Goal: Task Accomplishment & Management: Complete application form

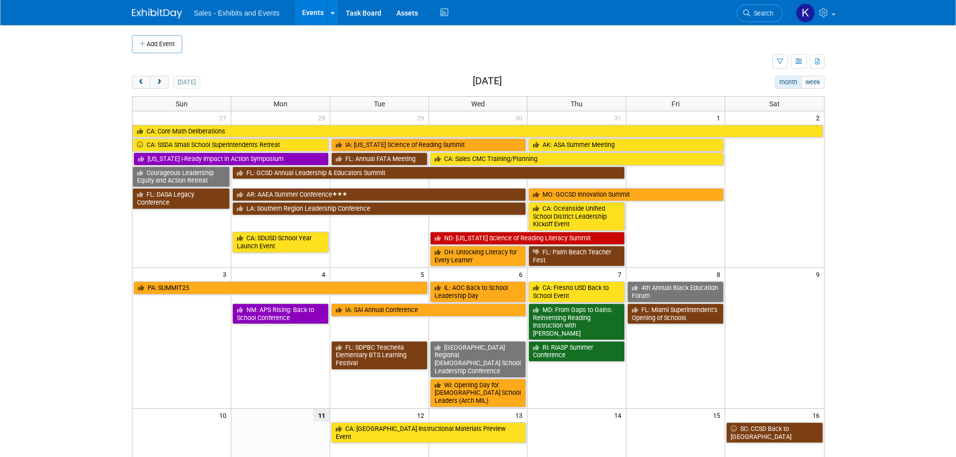
click at [149, 46] on button "Add Event" at bounding box center [157, 44] width 50 height 18
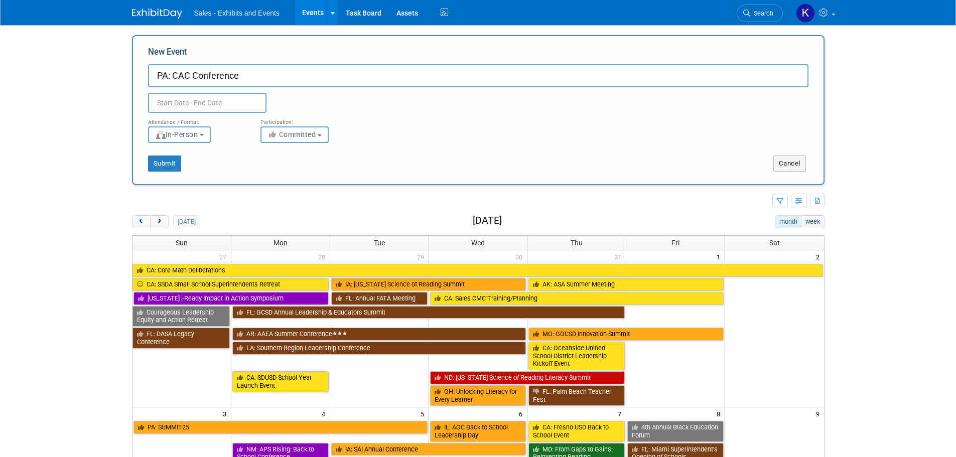
type input "PA: CAC Conference"
click at [252, 101] on input "text" at bounding box center [207, 103] width 118 height 20
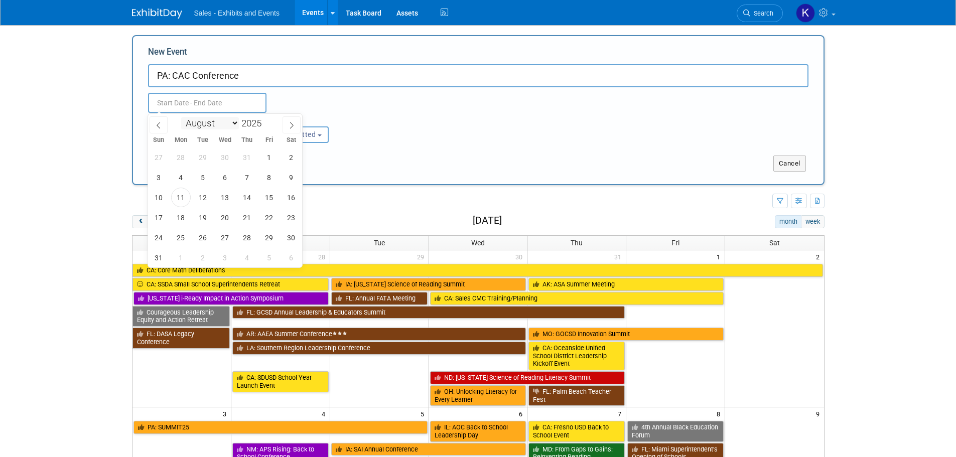
click at [234, 124] on select "January February March April May June July August September October November De…" at bounding box center [210, 123] width 58 height 13
select select "9"
click at [181, 117] on select "January February March April May June July August September October November De…" at bounding box center [210, 123] width 58 height 13
click at [222, 201] on span "15" at bounding box center [225, 198] width 20 height 20
click at [266, 199] on span "17" at bounding box center [270, 198] width 20 height 20
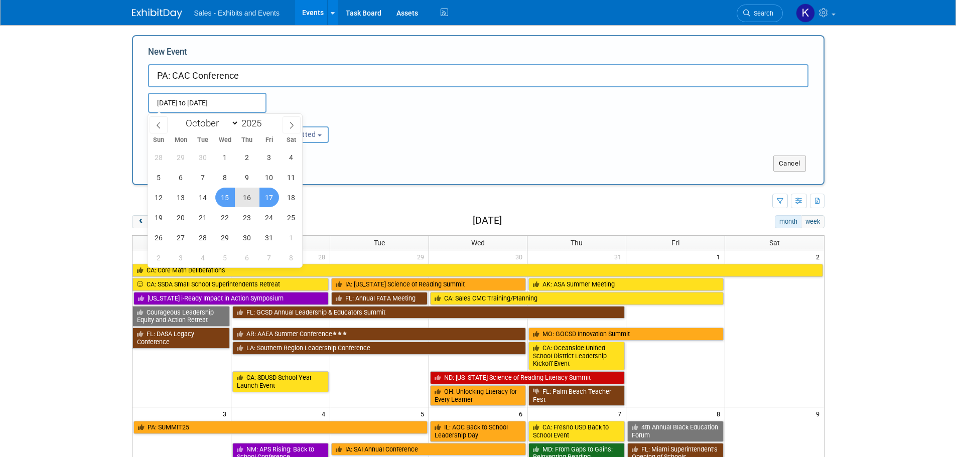
type input "Oct 15, 2025 to Oct 17, 2025"
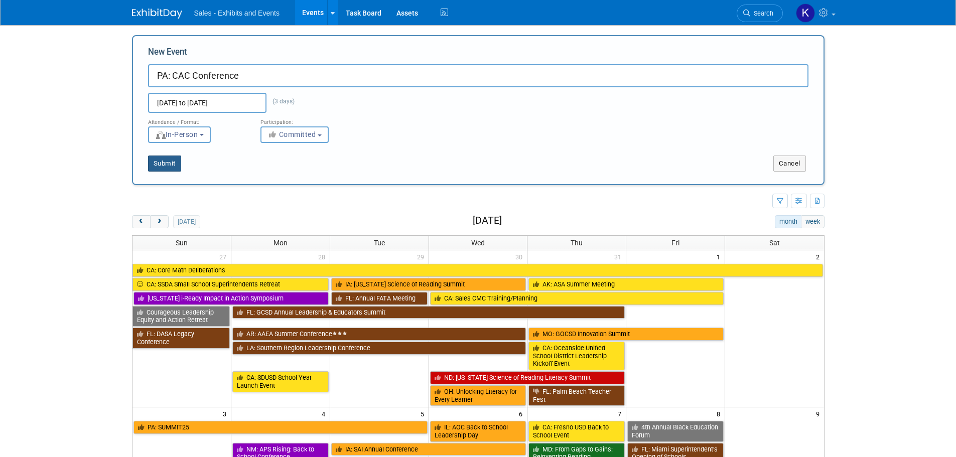
click at [149, 160] on button "Submit" at bounding box center [164, 164] width 33 height 16
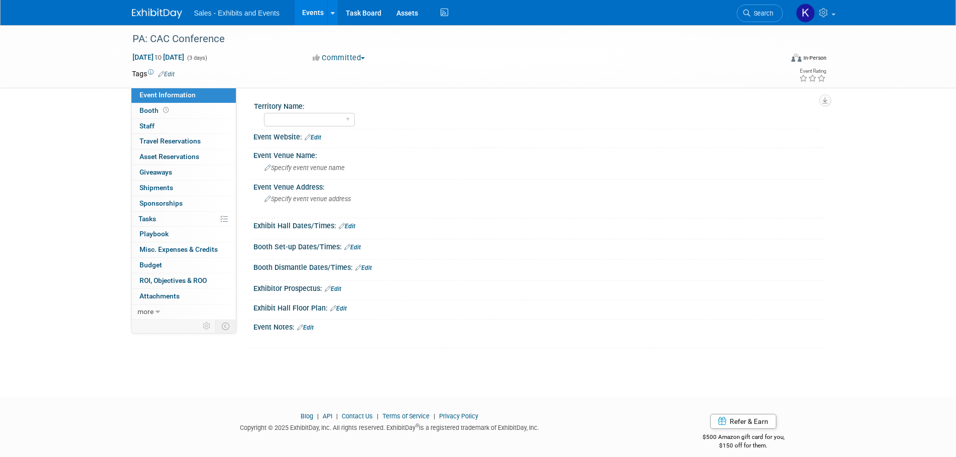
click at [169, 75] on link "Edit" at bounding box center [166, 74] width 17 height 7
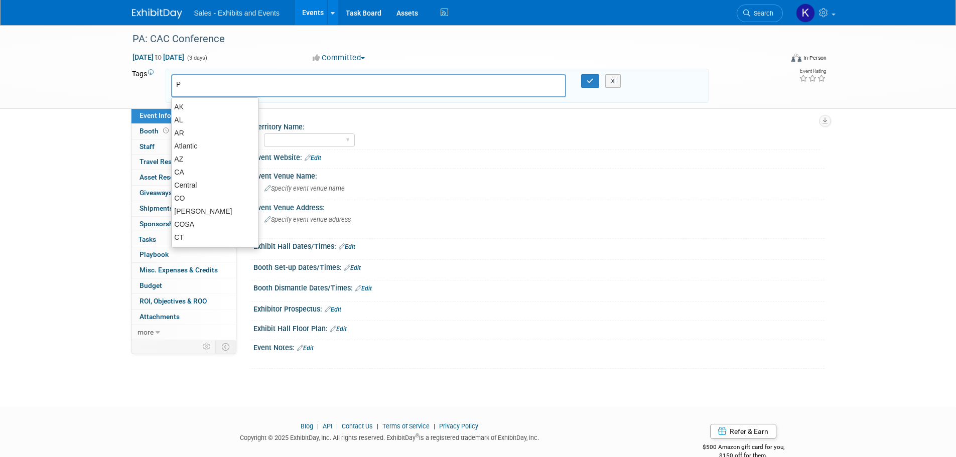
type input "PA"
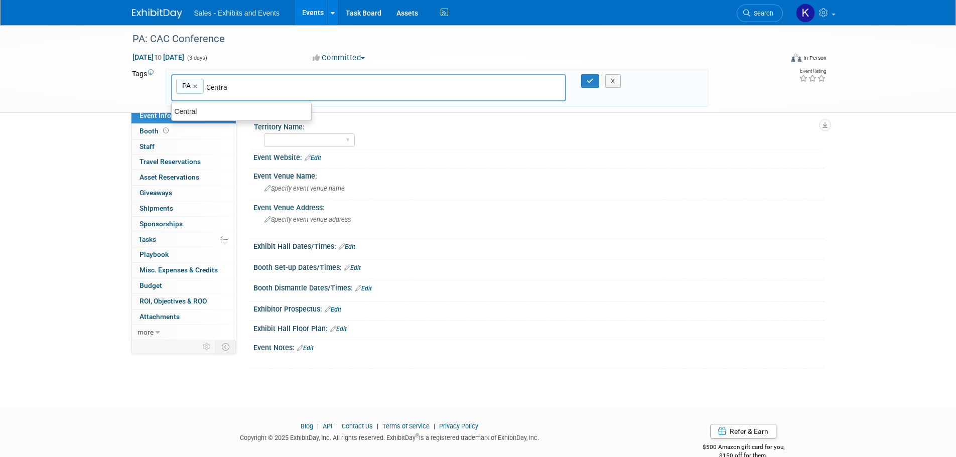
type input "Central"
type input "PA, Central"
drag, startPoint x: 587, startPoint y: 81, endPoint x: 584, endPoint y: 93, distance: 12.4
click at [587, 82] on icon "button" at bounding box center [590, 81] width 7 height 7
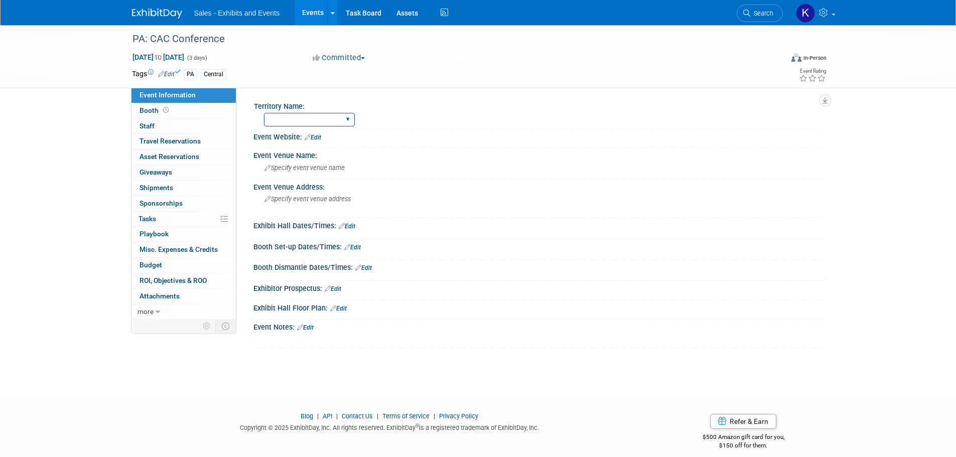
click at [343, 120] on select "Atlantic Southeast Central Southwest Pacific Mountain National Strategic Partne…" at bounding box center [309, 120] width 91 height 14
select select "Central"
click at [264, 113] on select "Atlantic Southeast Central Southwest Pacific Mountain National Strategic Partne…" at bounding box center [309, 120] width 91 height 14
click at [311, 165] on span "Specify event venue name" at bounding box center [305, 168] width 80 height 8
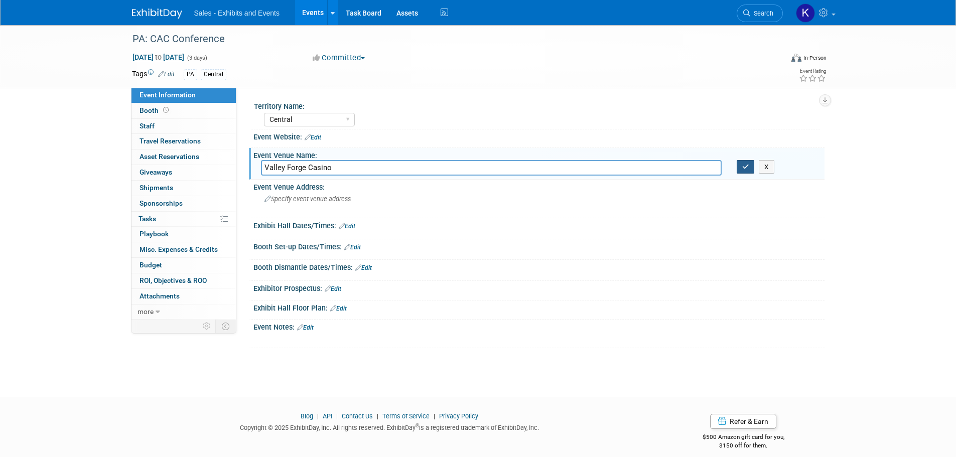
type input "Valley Forge Casino"
click at [740, 166] on button "button" at bounding box center [746, 167] width 18 height 14
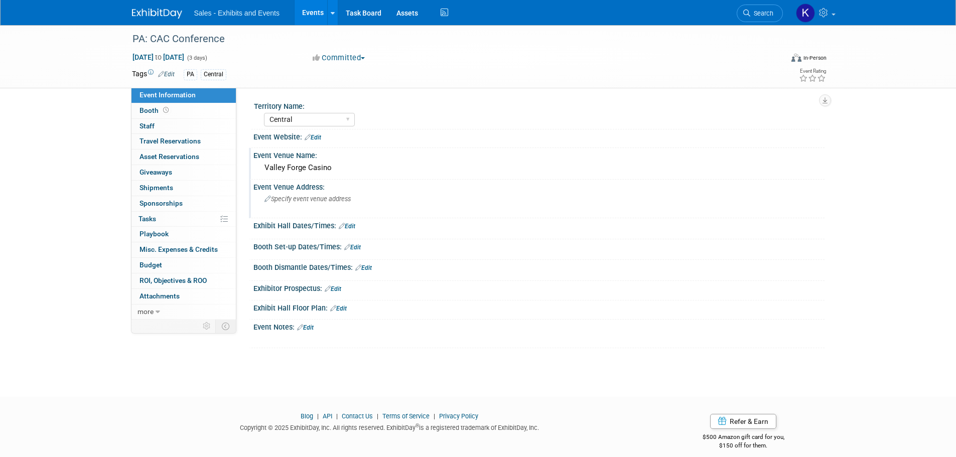
click at [328, 199] on span "Specify event venue address" at bounding box center [308, 199] width 86 height 8
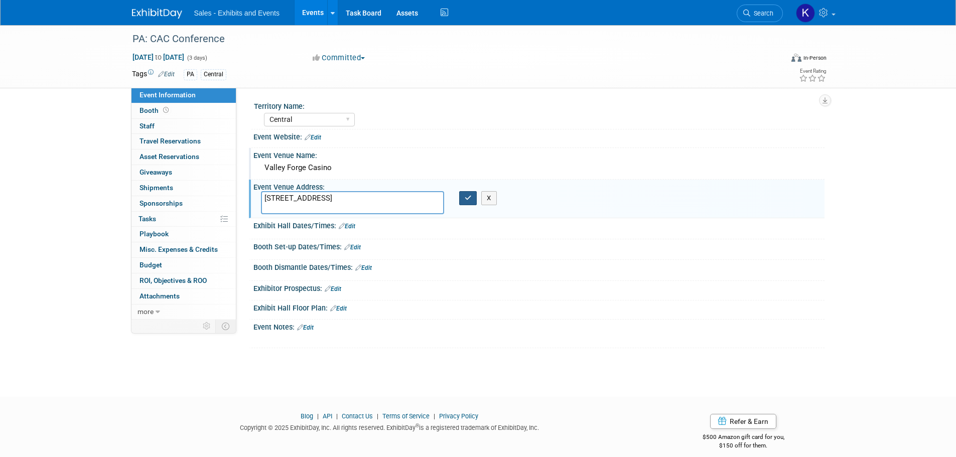
type textarea "1160 1st Ave., King of Prussia, PA 19406"
click at [471, 200] on icon "button" at bounding box center [468, 198] width 7 height 7
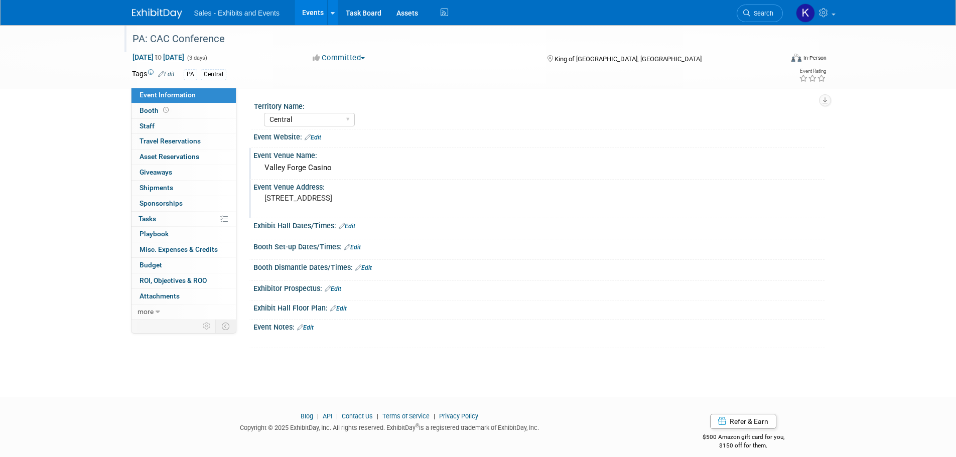
click at [248, 32] on div "PA: CAC Conference" at bounding box center [448, 39] width 639 height 18
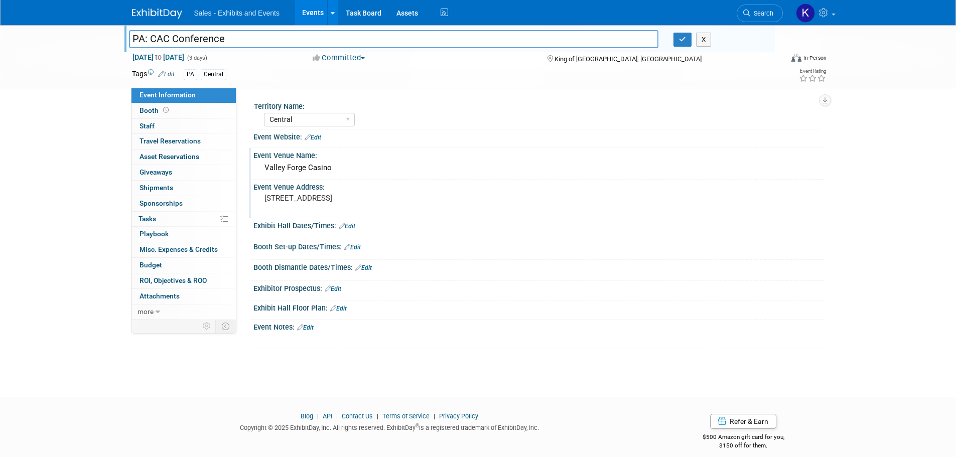
click at [169, 39] on input "PA: CAC Conference" at bounding box center [394, 39] width 530 height 18
type input "PA: CAIU Curriculum Advisory Council (CAC) Conference"
click at [685, 42] on icon "button" at bounding box center [682, 39] width 7 height 7
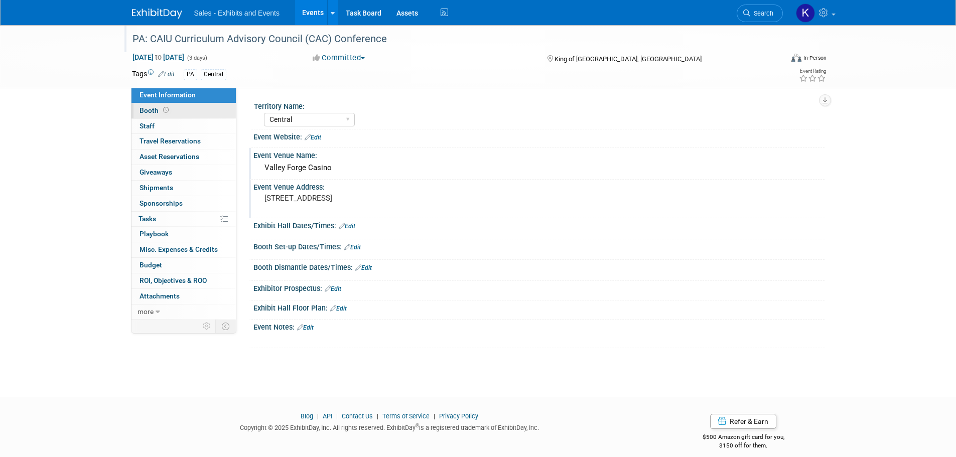
click at [152, 112] on span "Booth" at bounding box center [155, 110] width 31 height 8
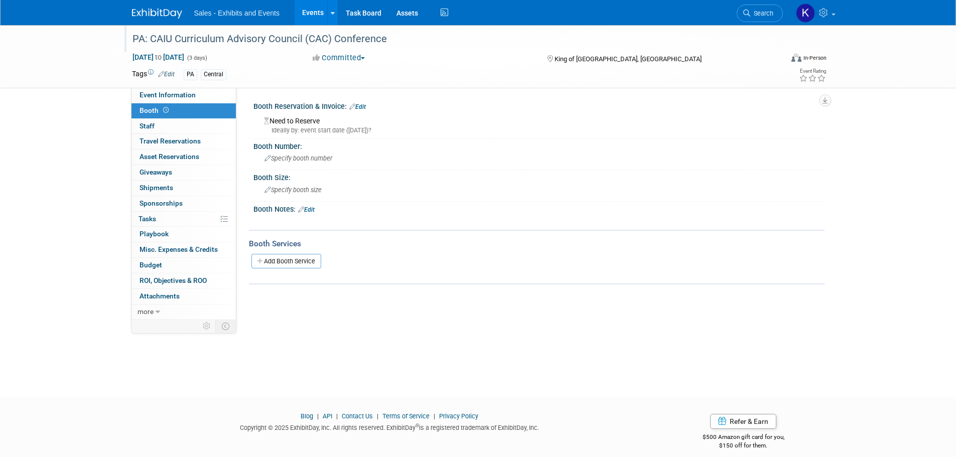
click at [363, 106] on link "Edit" at bounding box center [357, 106] width 17 height 7
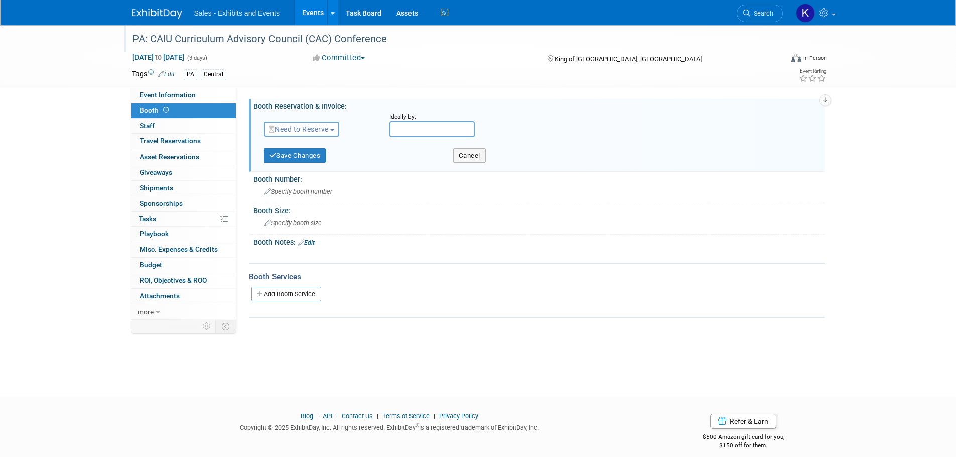
click at [320, 125] on span "Need to Reserve" at bounding box center [299, 129] width 60 height 8
click at [309, 159] on link "Reserved" at bounding box center [318, 161] width 107 height 14
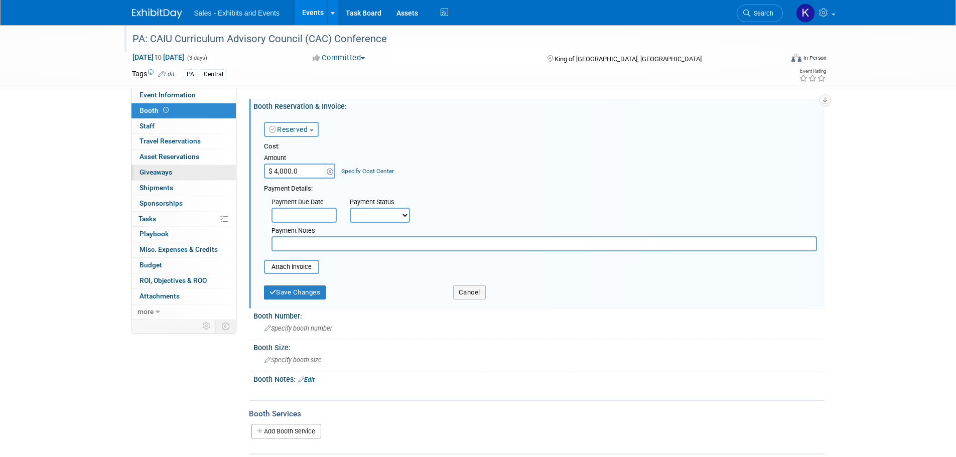
type input "$ 4,000.00"
click at [317, 296] on button "Save Changes" at bounding box center [295, 293] width 62 height 14
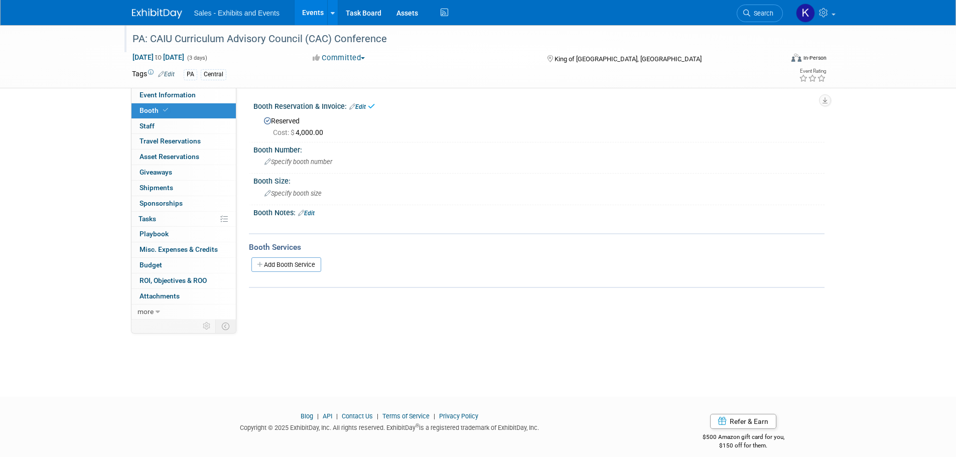
click at [369, 106] on div "Booth Reservation & Invoice: Edit" at bounding box center [538, 105] width 571 height 13
click at [360, 103] on link "Edit" at bounding box center [357, 106] width 17 height 7
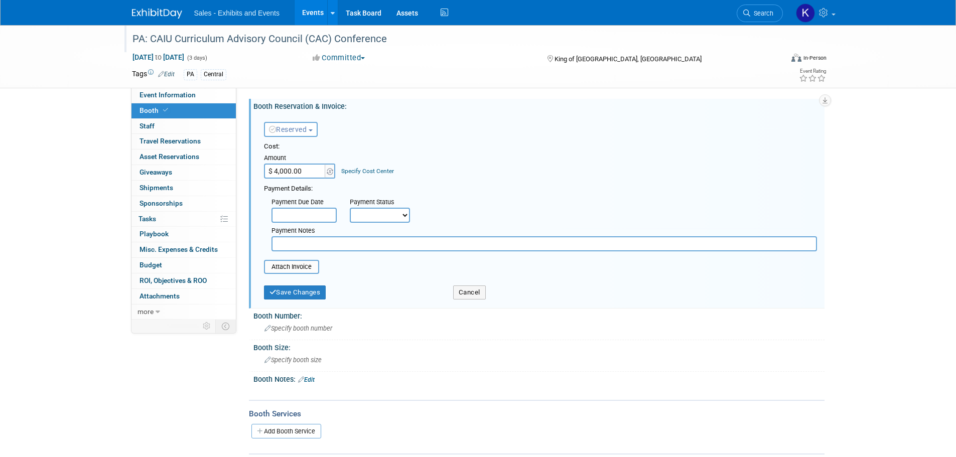
drag, startPoint x: 303, startPoint y: 248, endPoint x: 317, endPoint y: 251, distance: 14.9
click at [305, 248] on input "text" at bounding box center [545, 243] width 546 height 15
type input "Requested invoice"
click at [288, 292] on button "Save Changes" at bounding box center [295, 293] width 62 height 14
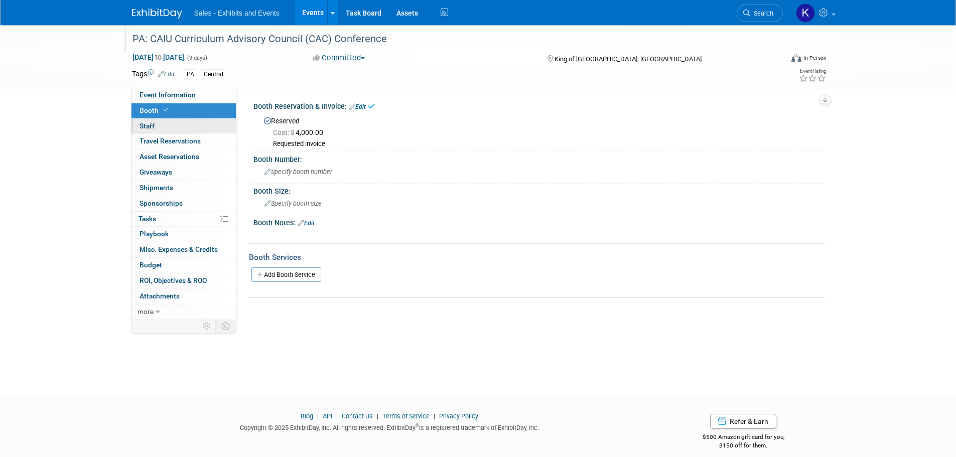
click at [150, 127] on span "Staff 0" at bounding box center [147, 126] width 15 height 8
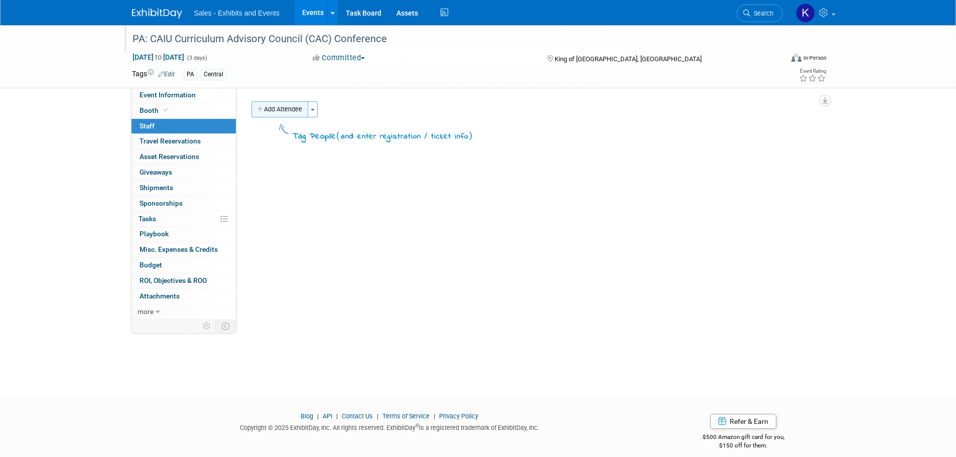
click at [270, 111] on button "Add Attendee" at bounding box center [279, 109] width 57 height 16
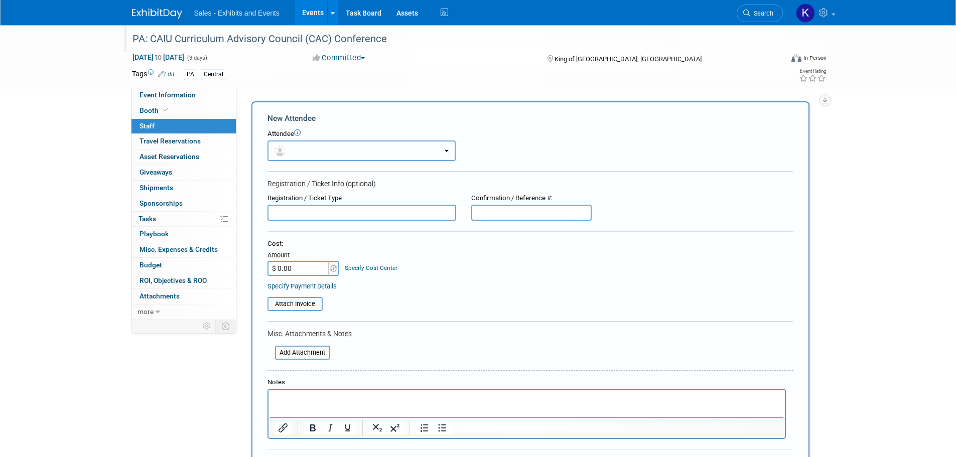
click at [323, 147] on button "button" at bounding box center [362, 151] width 188 height 21
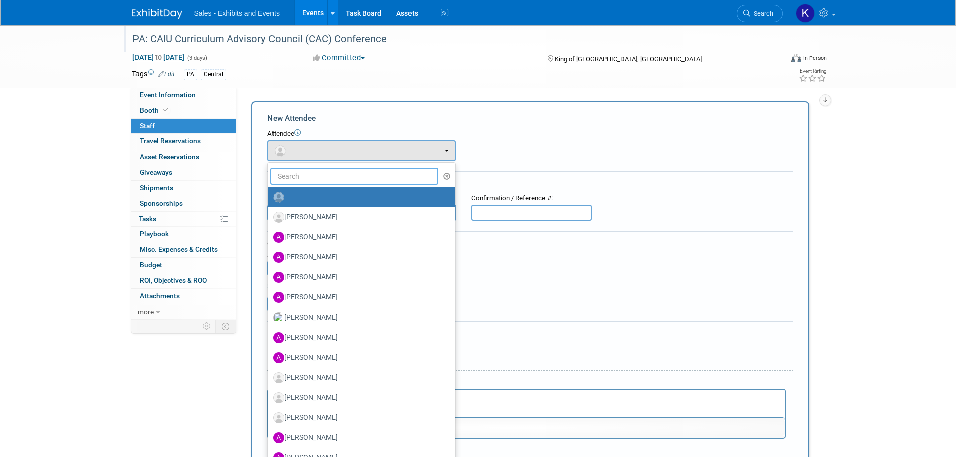
click at [331, 180] on input "text" at bounding box center [355, 176] width 168 height 17
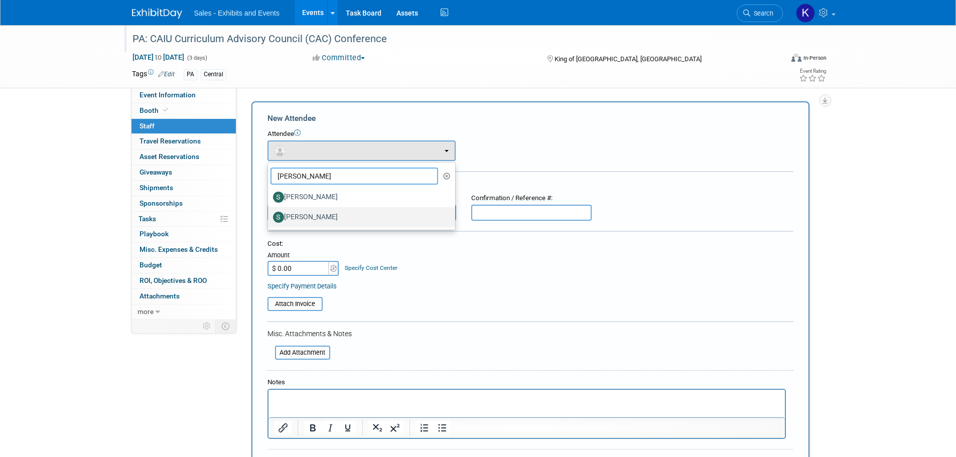
type input "shannon"
drag, startPoint x: 336, startPoint y: 218, endPoint x: 358, endPoint y: 221, distance: 21.9
click at [336, 217] on label "Shannon Skrocki" at bounding box center [359, 217] width 172 height 16
click at [270, 217] on input "Shannon Skrocki" at bounding box center [266, 216] width 7 height 7
select select "6cf6fe8c-752f-4e1e-b288-26b568f8df48"
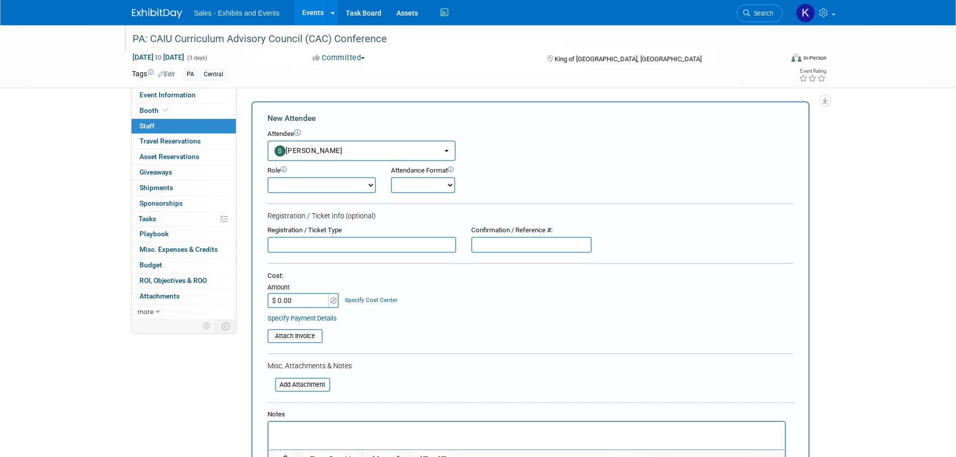
click at [370, 186] on select "Author Demonstrator Host Planner Presenter Product Rep Sales Representative" at bounding box center [322, 185] width 108 height 16
select select "4"
click at [268, 177] on select "Author Demonstrator Host Planner Presenter Product Rep Sales Representative" at bounding box center [322, 185] width 108 height 16
click at [416, 185] on select "Onsite Remote" at bounding box center [423, 185] width 64 height 16
select select "1"
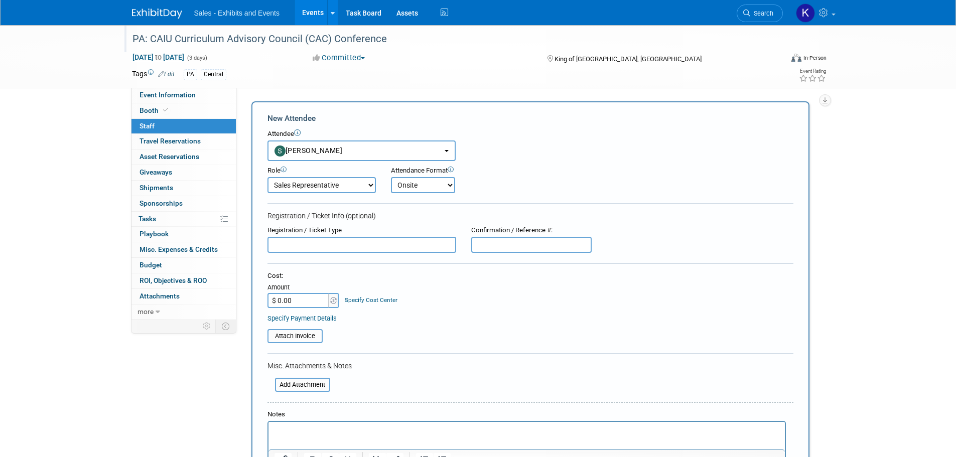
click at [391, 177] on select "Onsite Remote" at bounding box center [423, 185] width 64 height 16
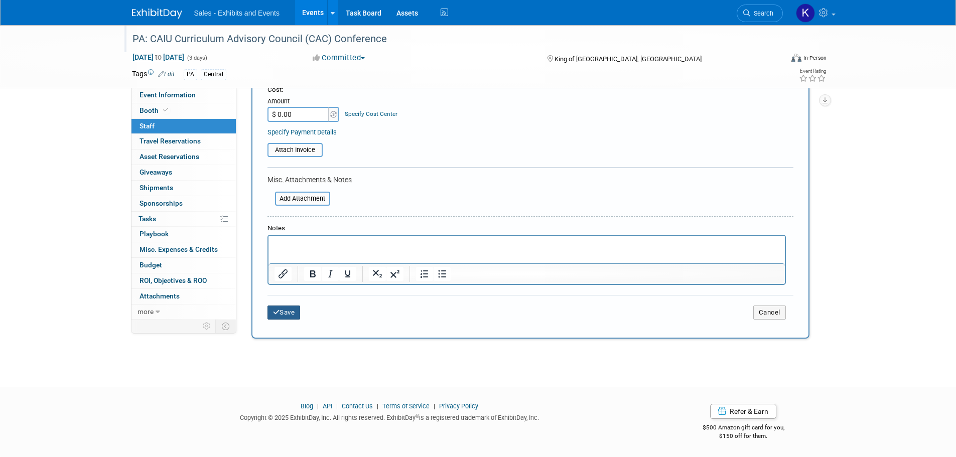
click at [285, 312] on button "Save" at bounding box center [284, 313] width 33 height 14
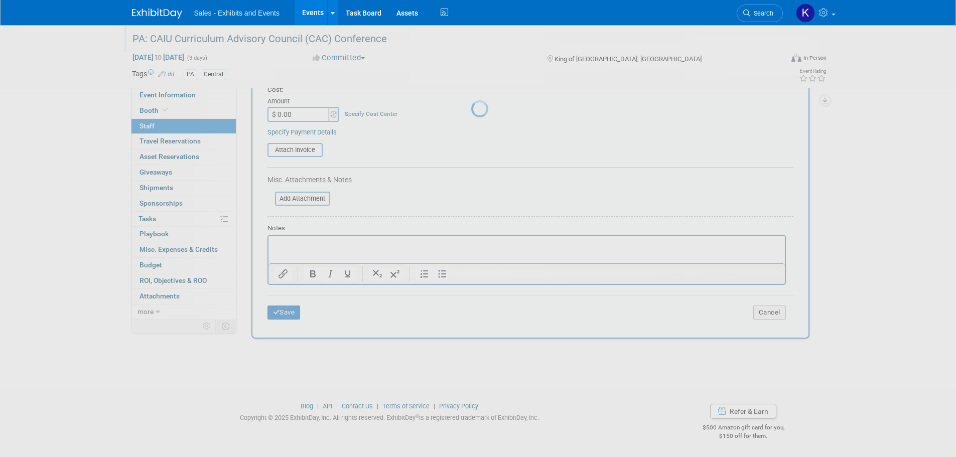
scroll to position [10, 0]
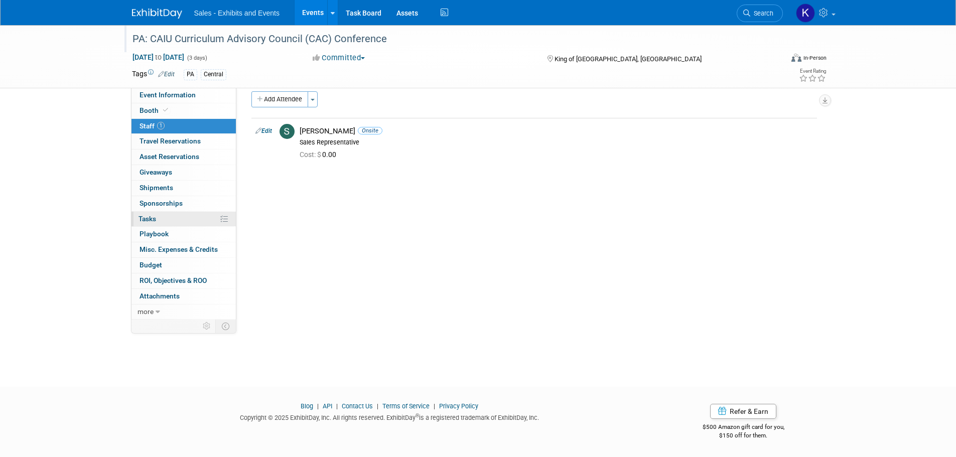
click at [150, 217] on span "Tasks 0%" at bounding box center [148, 219] width 18 height 8
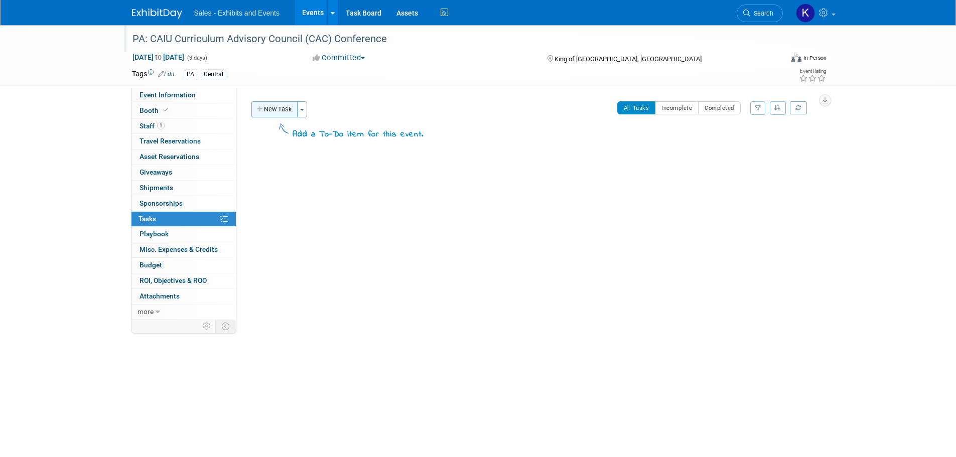
click at [273, 115] on button "New Task" at bounding box center [274, 109] width 46 height 16
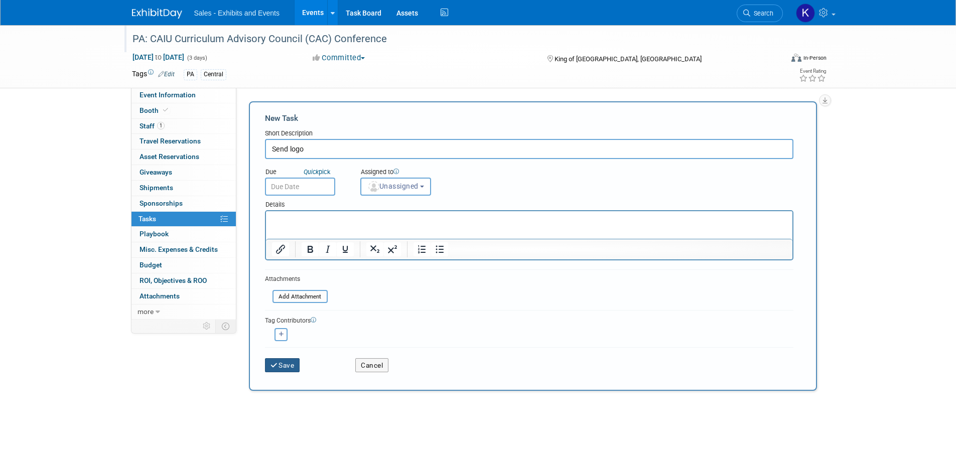
type input "Send logo"
click at [282, 369] on button "Save" at bounding box center [282, 365] width 35 height 14
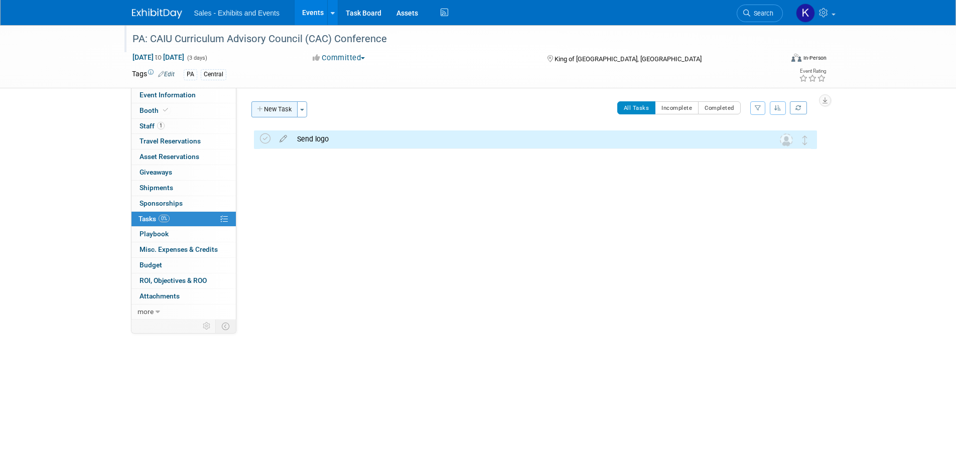
click at [274, 107] on button "New Task" at bounding box center [274, 109] width 46 height 16
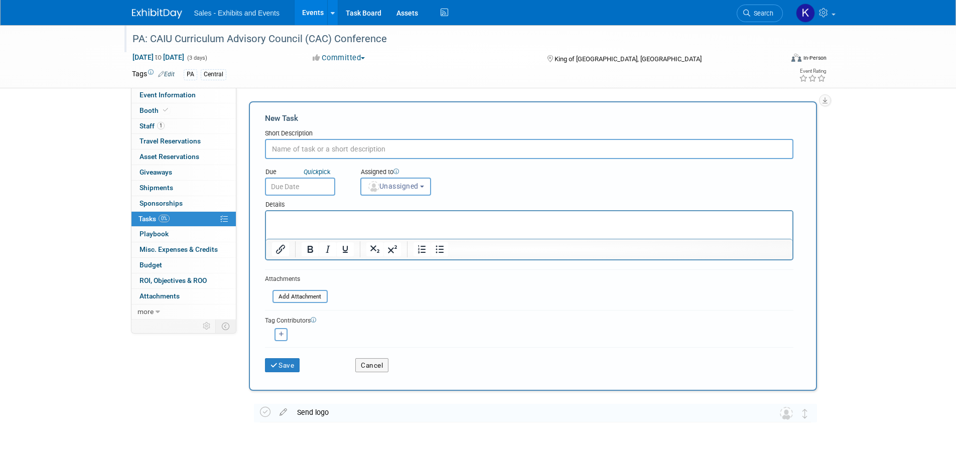
click at [342, 154] on input "text" at bounding box center [529, 149] width 529 height 20
type input "Send ad (need due date)"
click at [285, 361] on button "Save" at bounding box center [282, 365] width 35 height 14
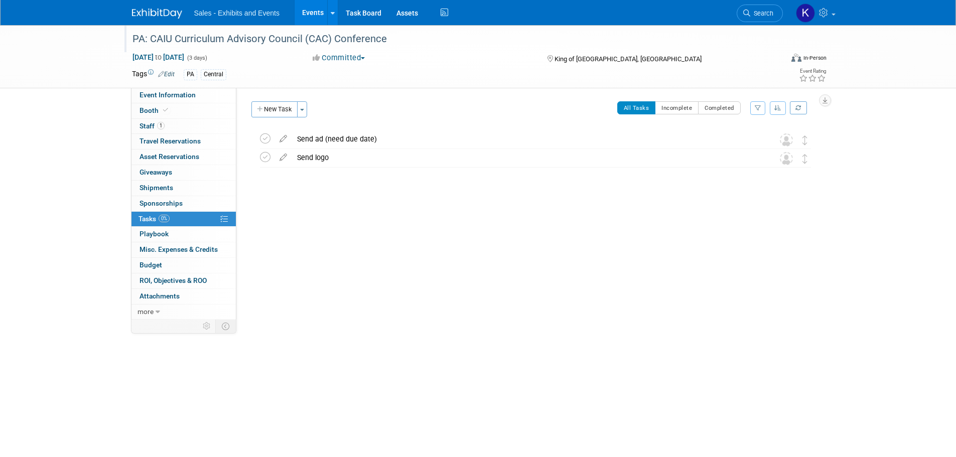
click at [157, 12] on img at bounding box center [157, 14] width 50 height 10
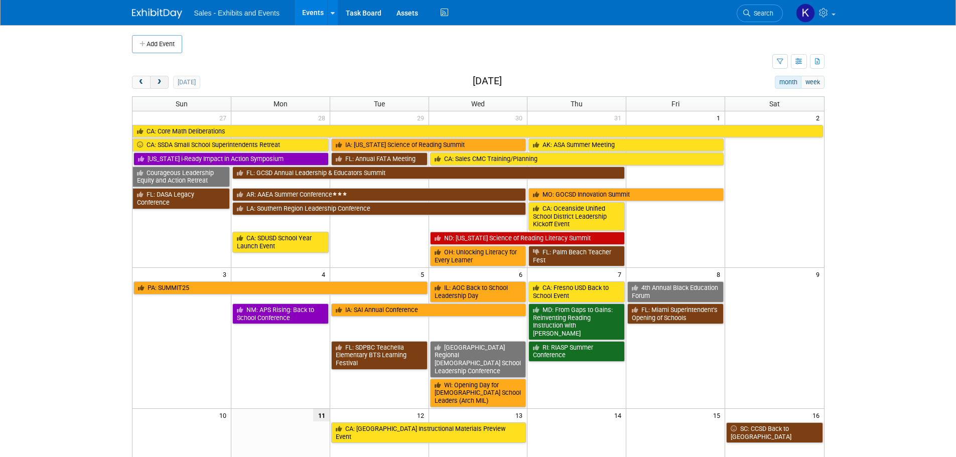
click at [158, 84] on span "next" at bounding box center [160, 82] width 8 height 7
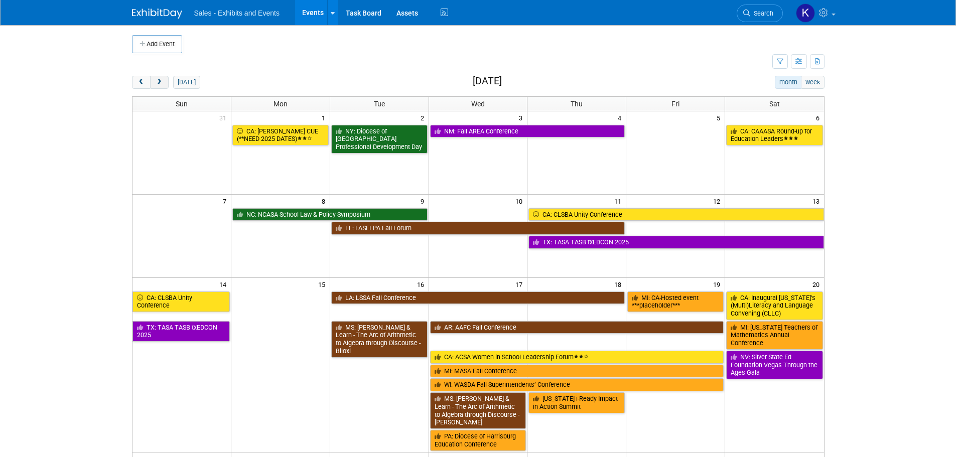
click at [158, 84] on span "next" at bounding box center [160, 82] width 8 height 7
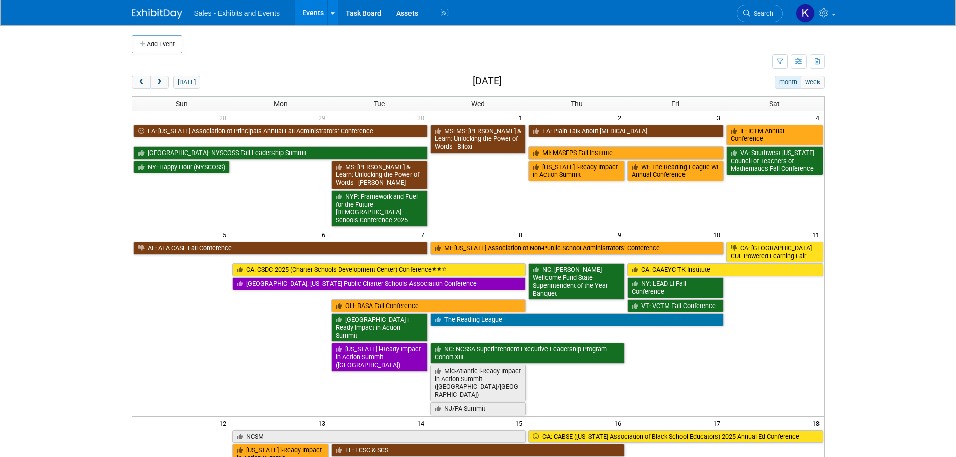
drag, startPoint x: 153, startPoint y: 47, endPoint x: 163, endPoint y: 56, distance: 13.5
click at [153, 48] on button "Add Event" at bounding box center [157, 44] width 50 height 18
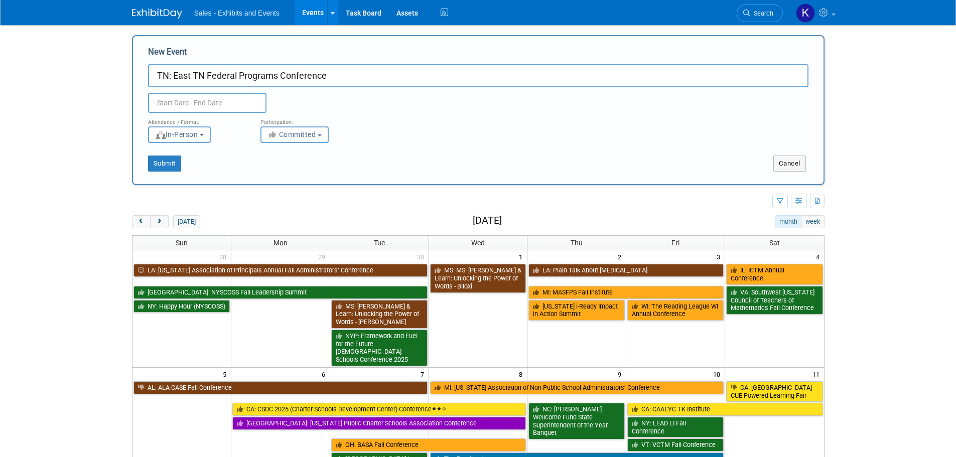
type input "TN: East TN Federal Programs Conference"
click at [236, 108] on body "Sales - Exhibits and Events Events Add Event Bulk Upload Events Shareable Event…" at bounding box center [478, 228] width 956 height 457
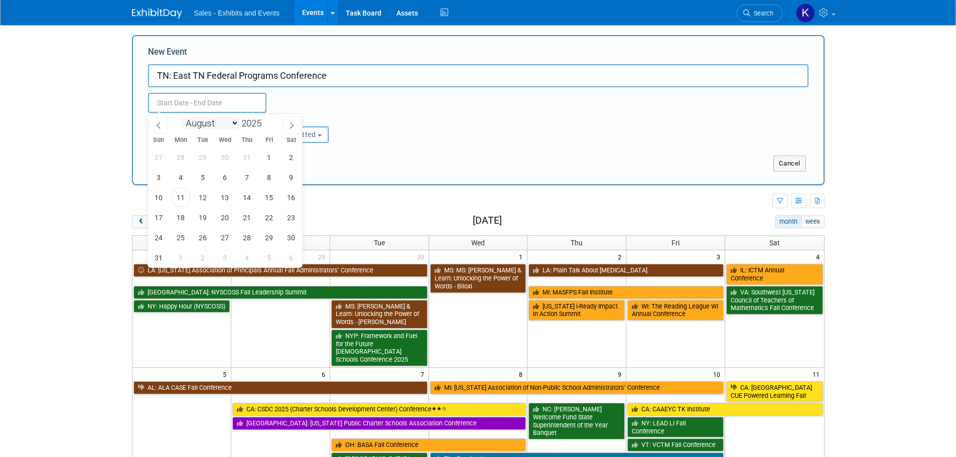
click at [232, 123] on select "January February March April May June July August September October November De…" at bounding box center [210, 123] width 58 height 13
select select "11"
click at [181, 117] on select "January February March April May June July August September October November De…" at bounding box center [210, 123] width 58 height 13
click at [226, 183] on span "10" at bounding box center [225, 178] width 20 height 20
click at [267, 180] on span "12" at bounding box center [270, 178] width 20 height 20
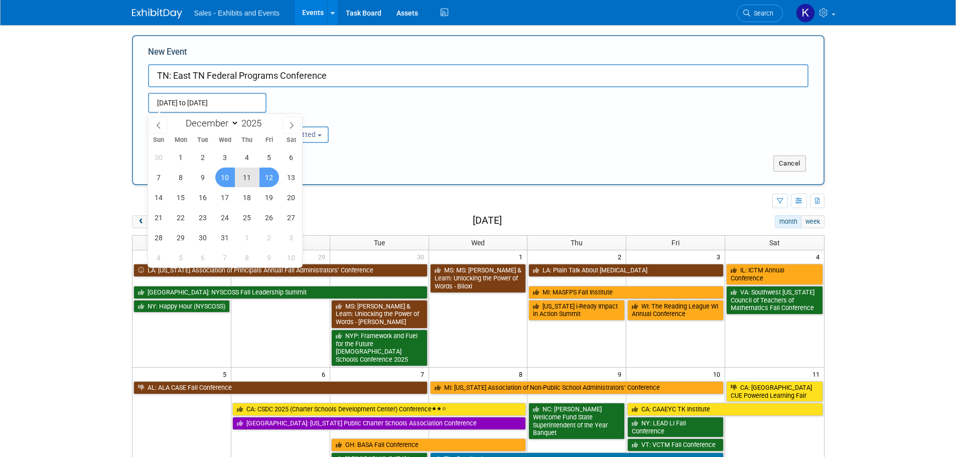
type input "Dec 10, 2025 to Dec 12, 2025"
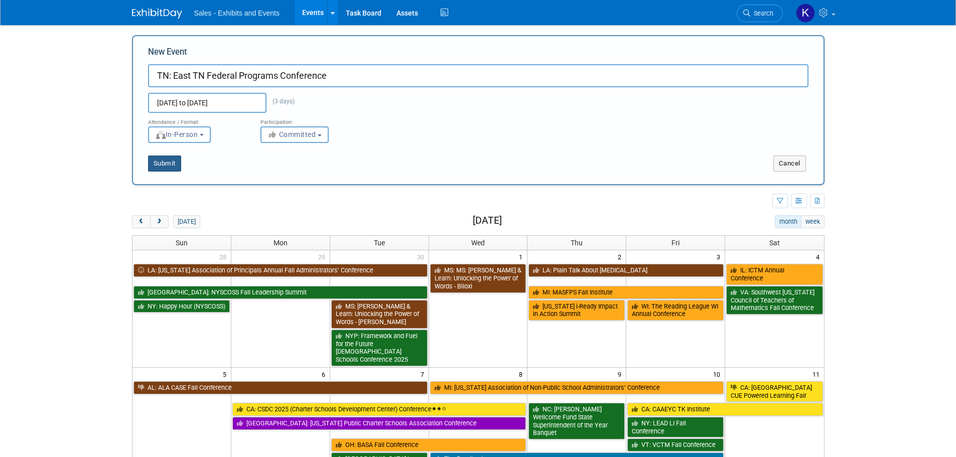
click at [172, 166] on button "Submit" at bounding box center [164, 164] width 33 height 16
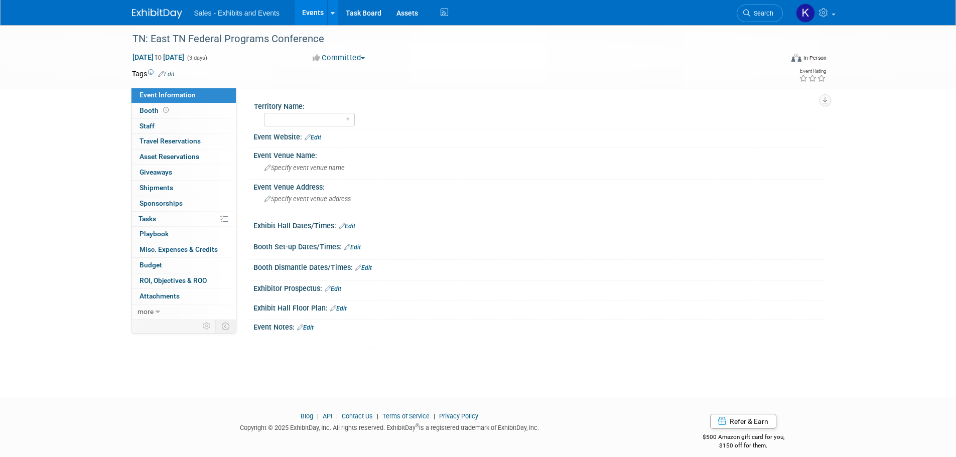
drag, startPoint x: 171, startPoint y: 75, endPoint x: 188, endPoint y: 87, distance: 21.2
click at [171, 75] on link "Edit" at bounding box center [166, 74] width 17 height 7
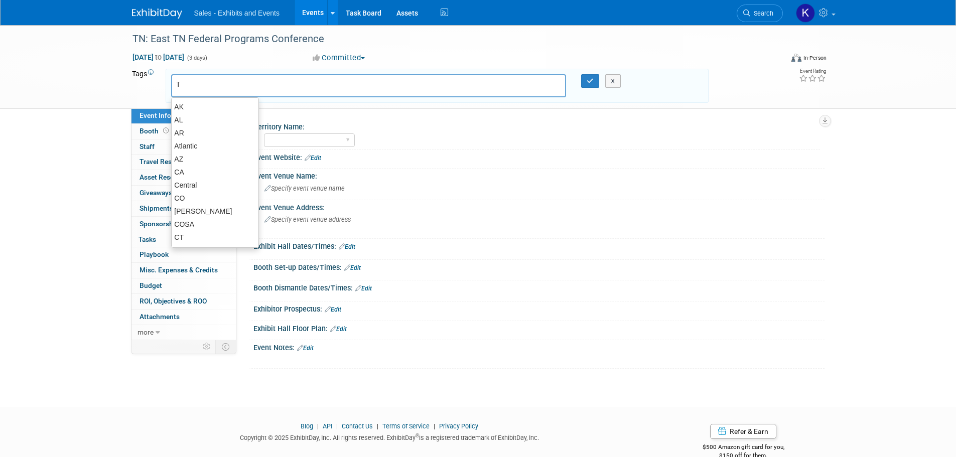
type input "TN"
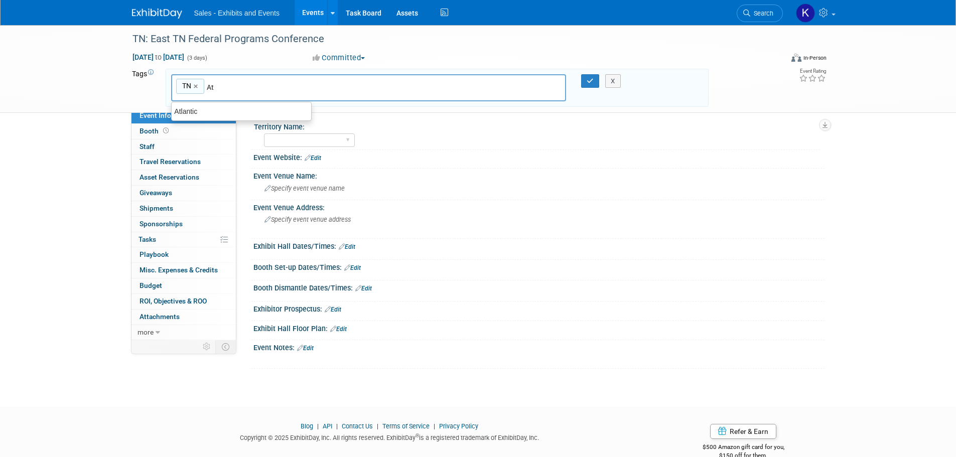
type input "A"
type input "Central"
type input "TN, Central"
click at [590, 79] on icon "button" at bounding box center [590, 81] width 7 height 7
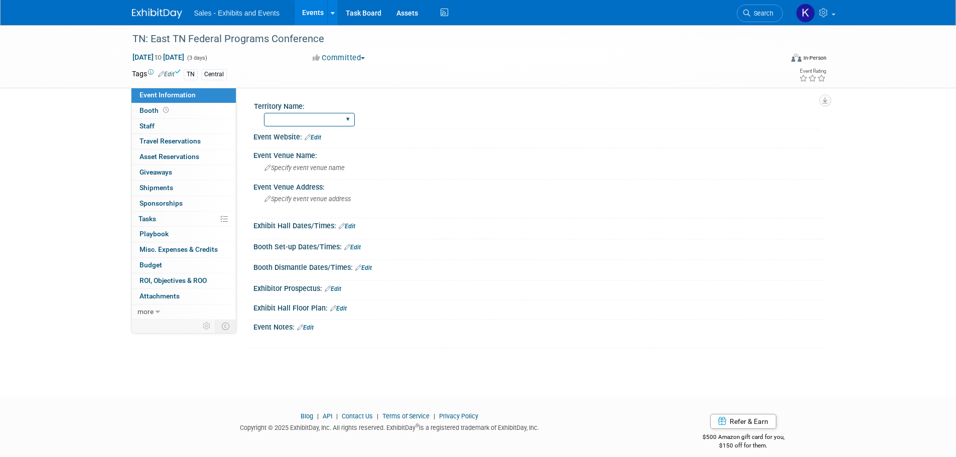
click at [337, 116] on select "Atlantic Southeast Central Southwest Pacific Mountain National Strategic Partne…" at bounding box center [309, 120] width 91 height 14
select select "Central"
click at [264, 113] on select "Atlantic Southeast Central Southwest Pacific Mountain National Strategic Partne…" at bounding box center [309, 120] width 91 height 14
click at [312, 136] on link "Edit" at bounding box center [313, 137] width 17 height 7
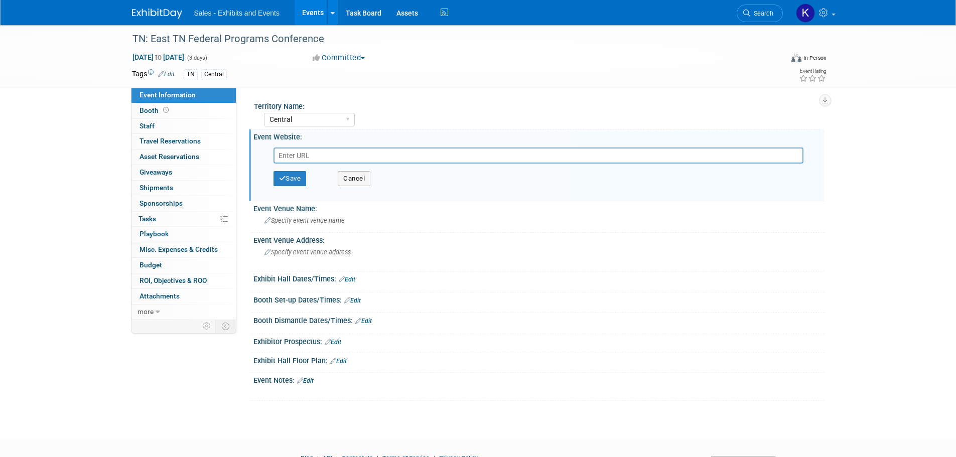
click at [326, 158] on input "text" at bounding box center [539, 156] width 530 height 16
type input "https://web.cvent.com/event/63f58876-cda5-47f4-9a87-c6135dba73cc/websitePage:d6…"
drag, startPoint x: 284, startPoint y: 173, endPoint x: 308, endPoint y: 195, distance: 32.3
click at [284, 174] on button "Save" at bounding box center [290, 178] width 33 height 15
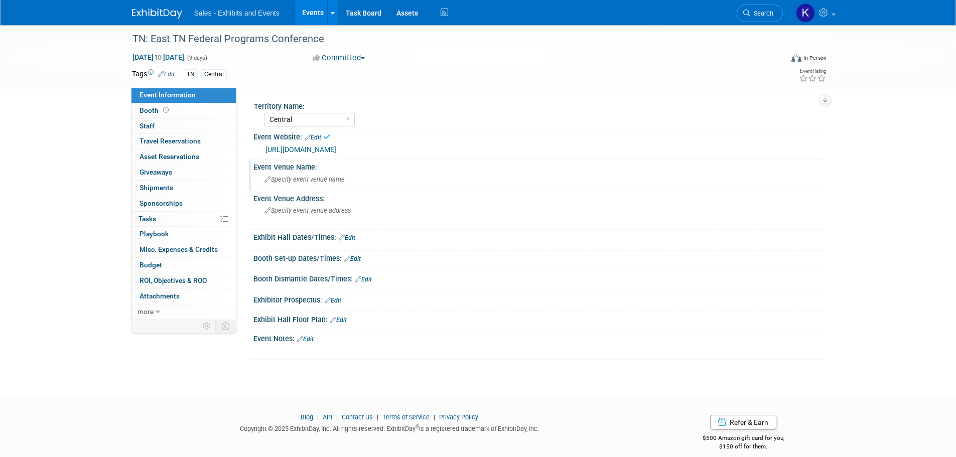
click at [343, 184] on div "Specify event venue name" at bounding box center [539, 180] width 556 height 16
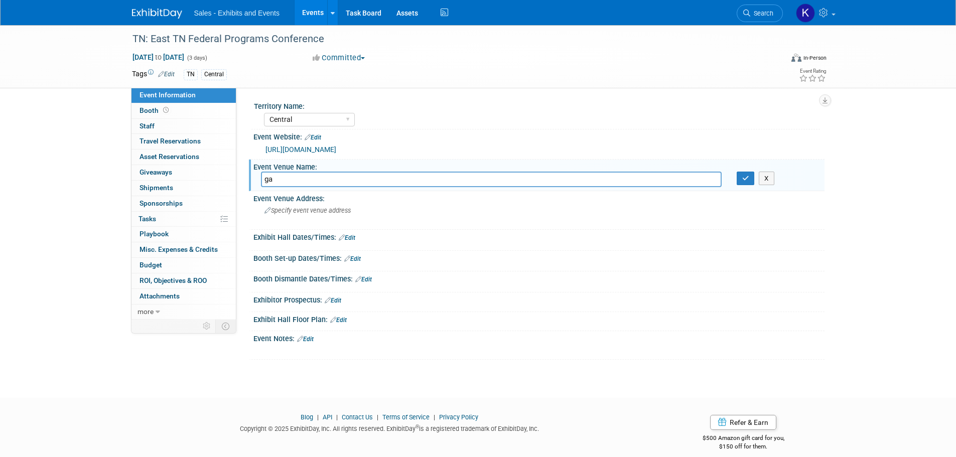
type input "g"
type input "[GEOGRAPHIC_DATA]"
drag, startPoint x: 745, startPoint y: 181, endPoint x: 575, endPoint y: 213, distance: 172.8
click at [744, 181] on icon "button" at bounding box center [745, 178] width 7 height 7
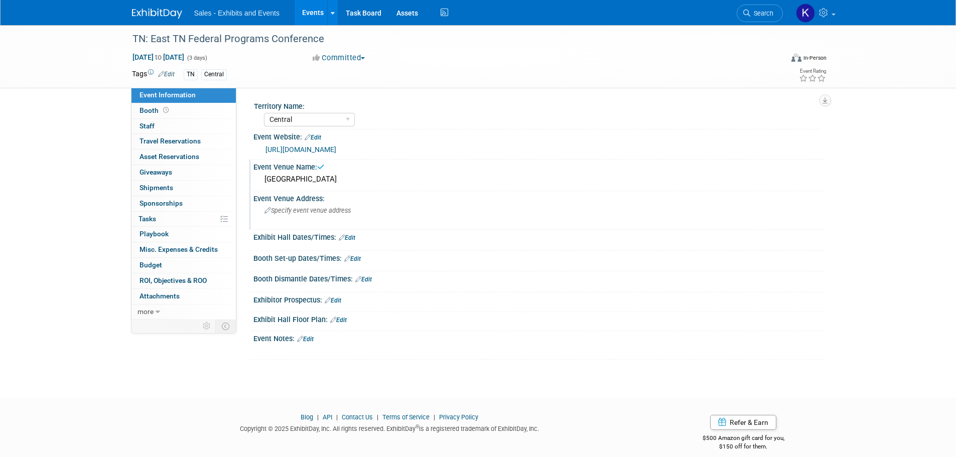
click at [390, 212] on div "Specify event venue address" at bounding box center [372, 214] width 223 height 23
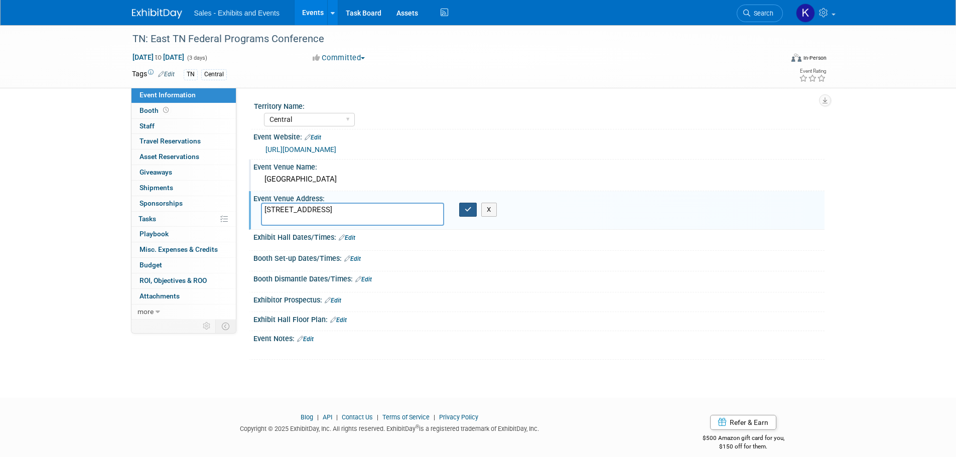
type textarea "234 Airport Rd., Gatlinburg, TN 37738"
click at [464, 212] on button "button" at bounding box center [468, 210] width 18 height 14
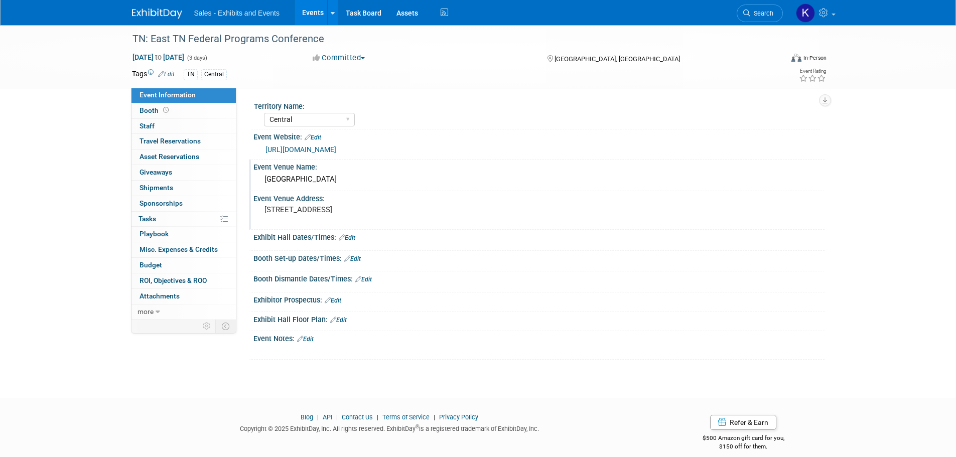
click at [352, 238] on link "Edit" at bounding box center [347, 237] width 17 height 7
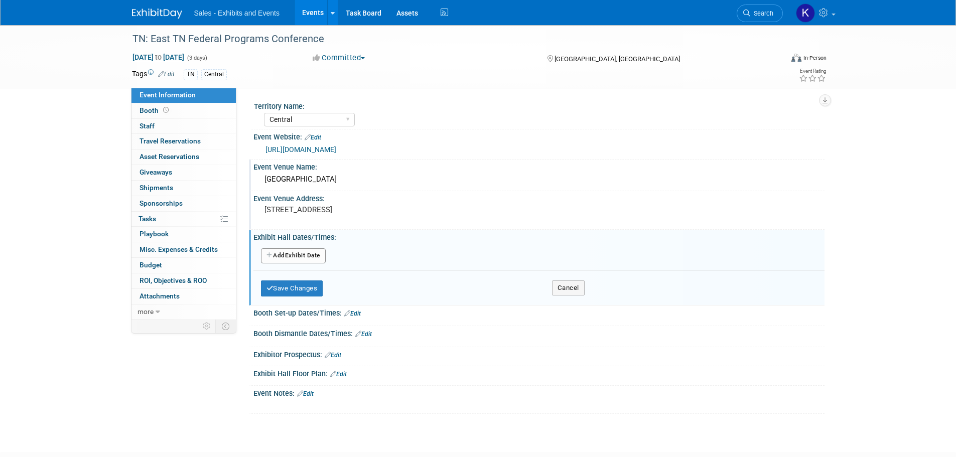
click at [303, 257] on button "Add Another Exhibit Date" at bounding box center [293, 255] width 65 height 15
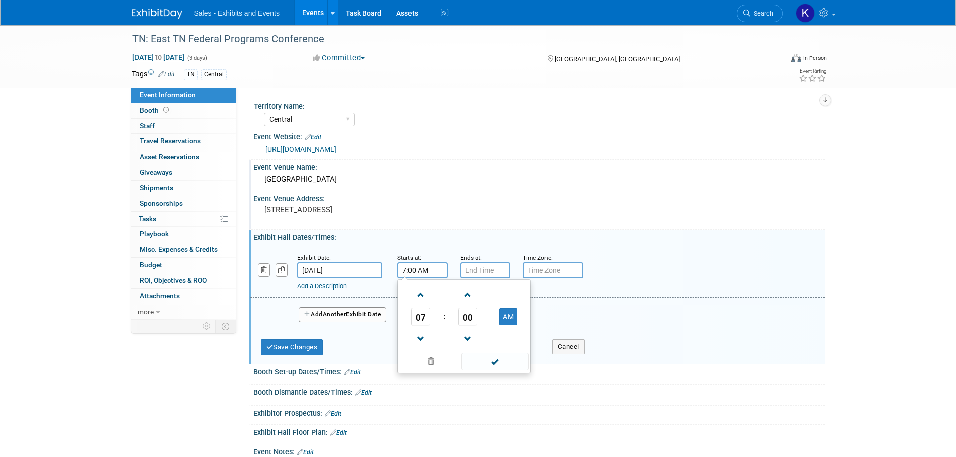
drag, startPoint x: 435, startPoint y: 270, endPoint x: 443, endPoint y: 273, distance: 9.0
click at [435, 270] on input "7:00 AM" at bounding box center [423, 271] width 50 height 16
click at [425, 295] on span at bounding box center [421, 296] width 18 height 18
type input "8:00 AM"
click at [478, 270] on input "7:00 PM" at bounding box center [485, 271] width 50 height 16
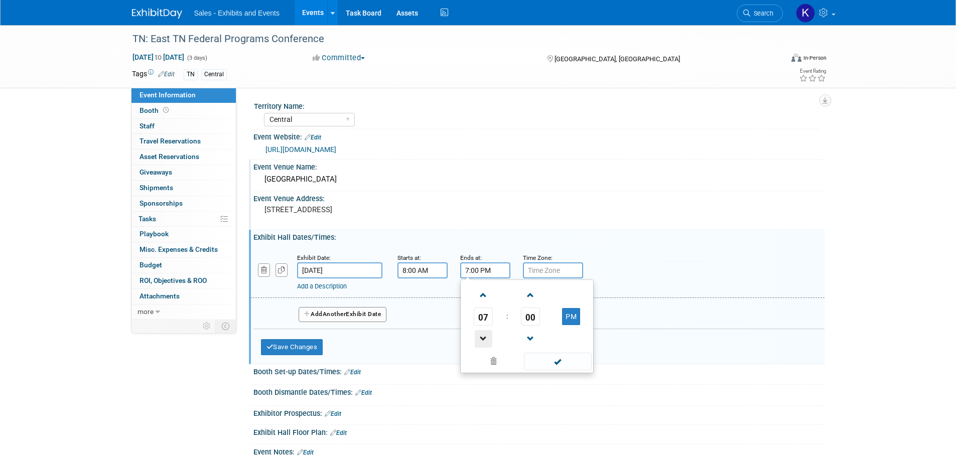
click at [489, 337] on span at bounding box center [484, 339] width 18 height 18
click at [489, 336] on span at bounding box center [484, 339] width 18 height 18
type input "5:00 PM"
click at [565, 366] on span at bounding box center [558, 362] width 68 height 18
drag, startPoint x: 342, startPoint y: 312, endPoint x: 353, endPoint y: 313, distance: 11.1
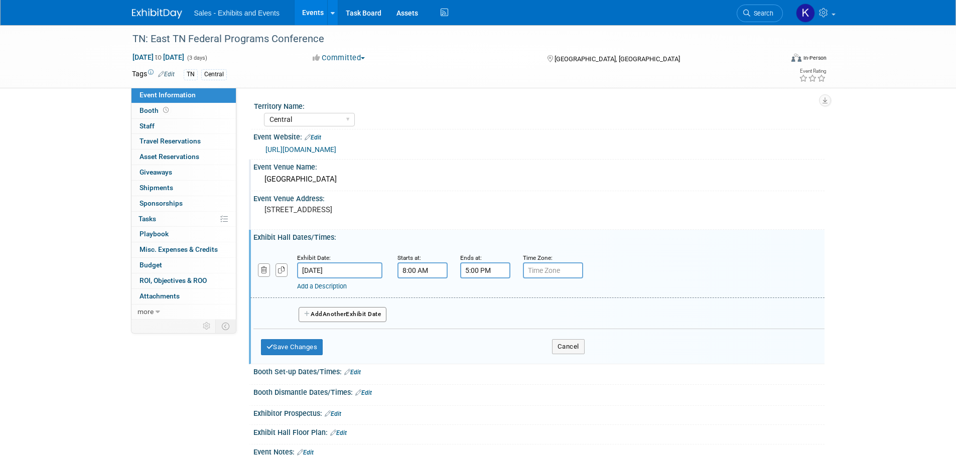
click at [343, 313] on span "Another" at bounding box center [335, 314] width 24 height 7
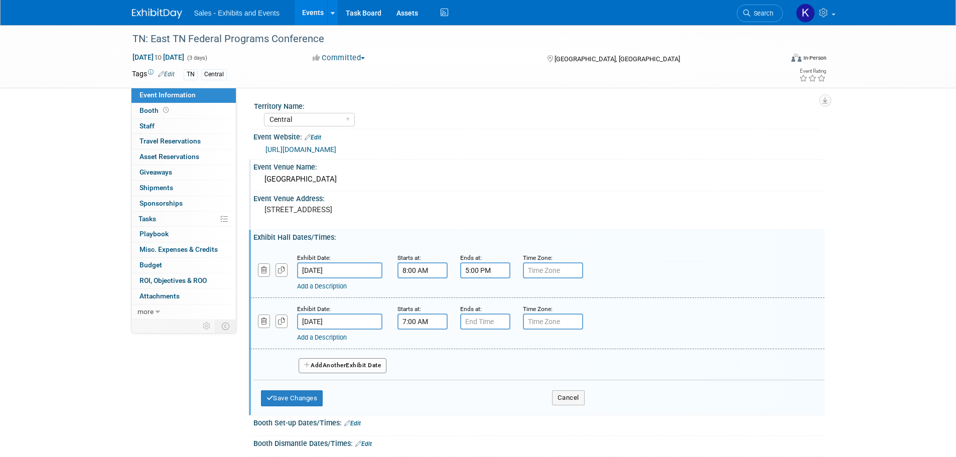
click at [422, 323] on input "7:00 AM" at bounding box center [423, 322] width 50 height 16
click at [421, 345] on span at bounding box center [421, 347] width 18 height 18
type input "8:00 AM"
click at [483, 322] on input "7:00 PM" at bounding box center [485, 322] width 50 height 16
click at [486, 389] on span at bounding box center [484, 390] width 18 height 18
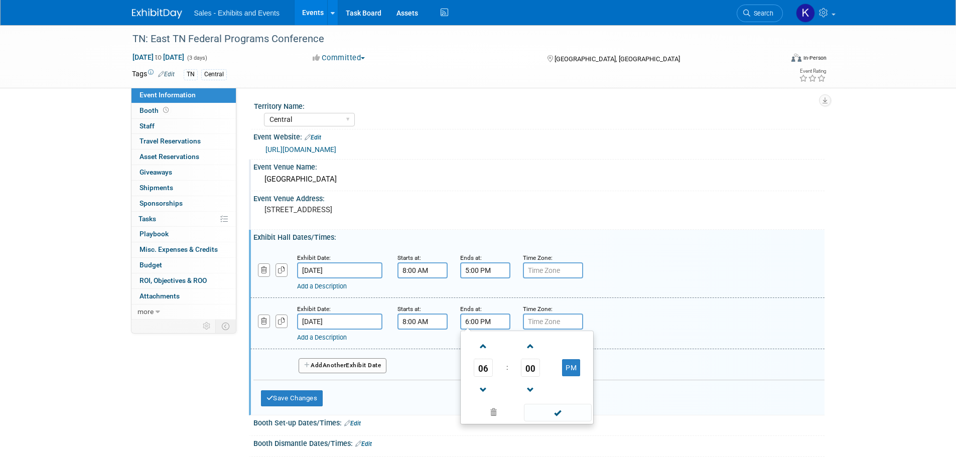
drag, startPoint x: 486, startPoint y: 389, endPoint x: 500, endPoint y: 393, distance: 14.5
click at [486, 390] on span at bounding box center [484, 390] width 18 height 18
type input "5:00 PM"
click at [558, 416] on span at bounding box center [558, 413] width 68 height 18
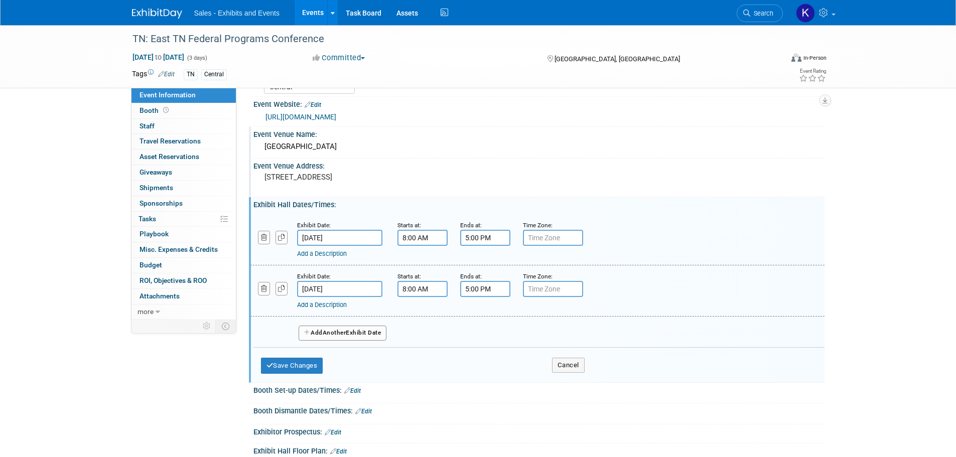
scroll to position [50, 0]
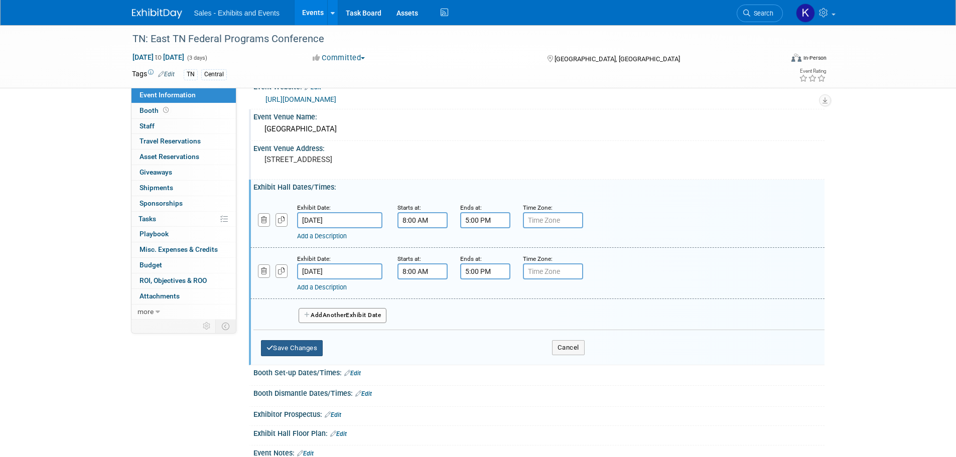
click at [289, 349] on button "Save Changes" at bounding box center [292, 348] width 62 height 16
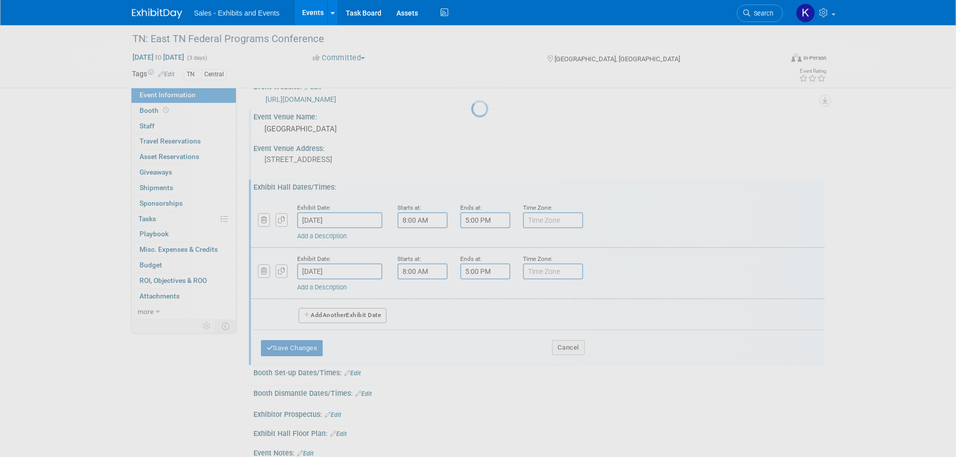
scroll to position [10, 0]
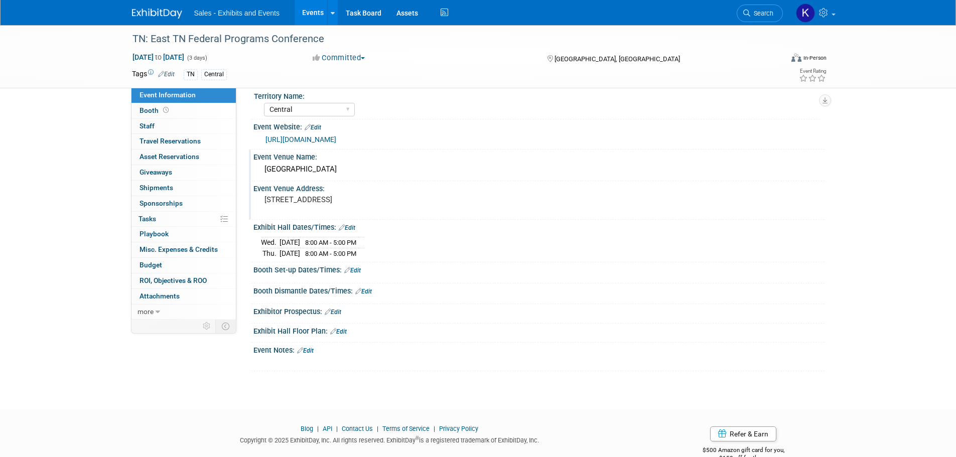
click at [356, 270] on link "Edit" at bounding box center [352, 270] width 17 height 7
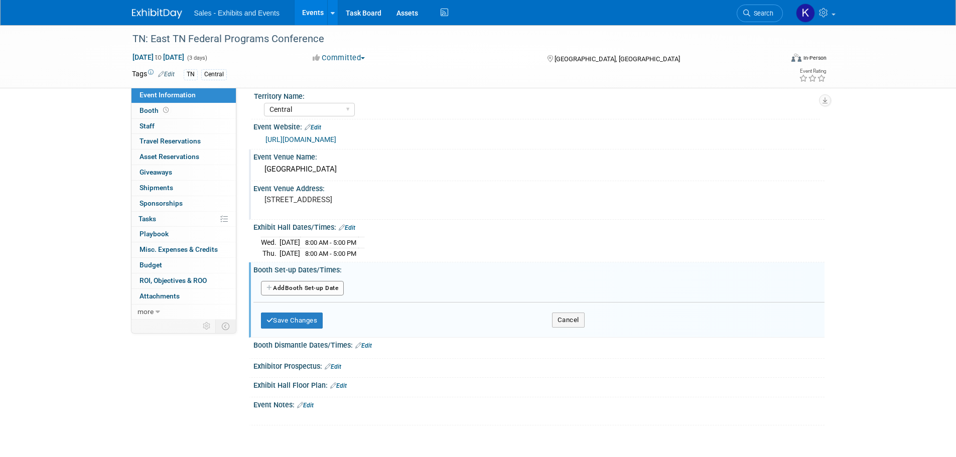
drag, startPoint x: 326, startPoint y: 285, endPoint x: 361, endPoint y: 296, distance: 37.0
click at [327, 286] on button "Add Another Booth Set-up Date" at bounding box center [302, 288] width 83 height 15
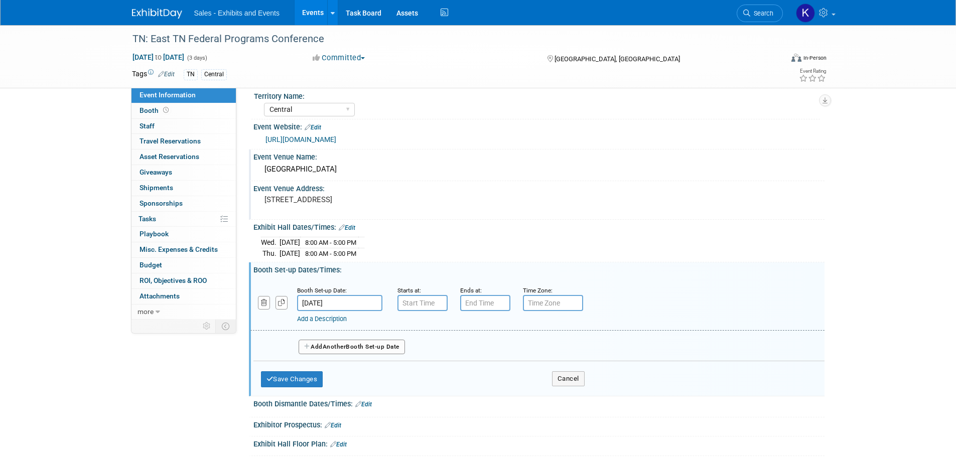
click at [372, 301] on input "Dec 10, 2025" at bounding box center [339, 303] width 85 height 16
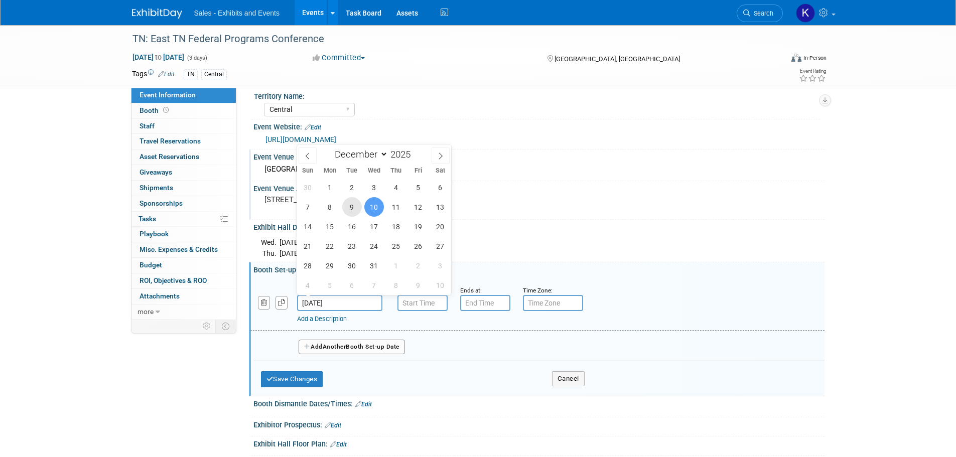
click at [345, 208] on span "9" at bounding box center [352, 207] width 20 height 20
type input "Dec 9, 2025"
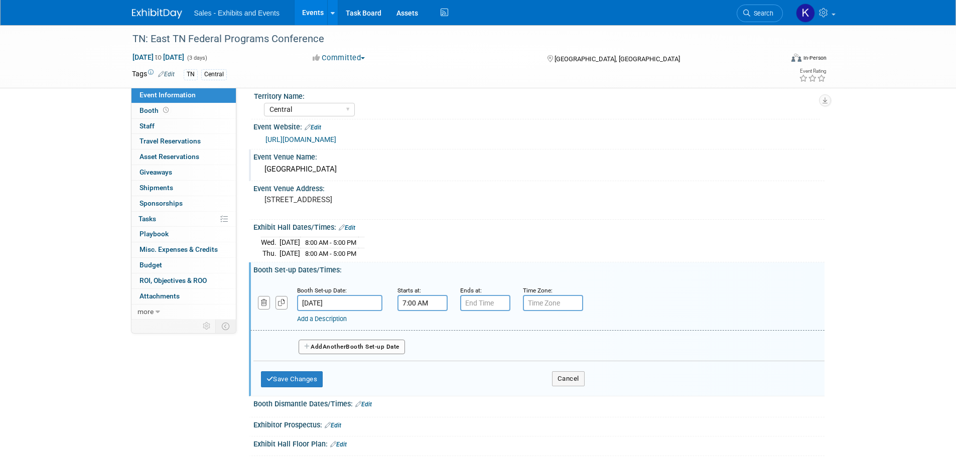
click at [417, 302] on input "7:00 AM" at bounding box center [423, 303] width 50 height 16
click at [416, 321] on span at bounding box center [421, 328] width 18 height 18
click at [463, 351] on span "00" at bounding box center [467, 349] width 19 height 18
click at [481, 354] on td "30" at bounding box center [480, 355] width 32 height 27
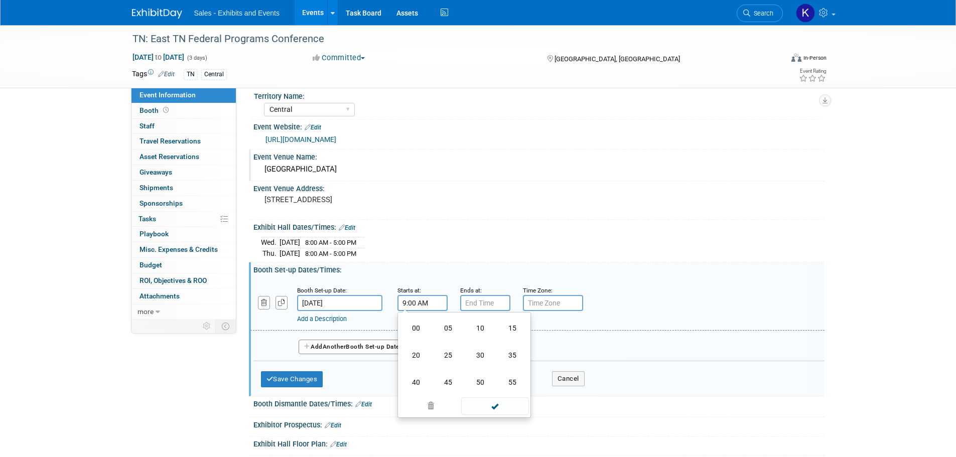
type input "9:30 AM"
click at [477, 298] on input "7:00 PM" at bounding box center [485, 303] width 50 height 16
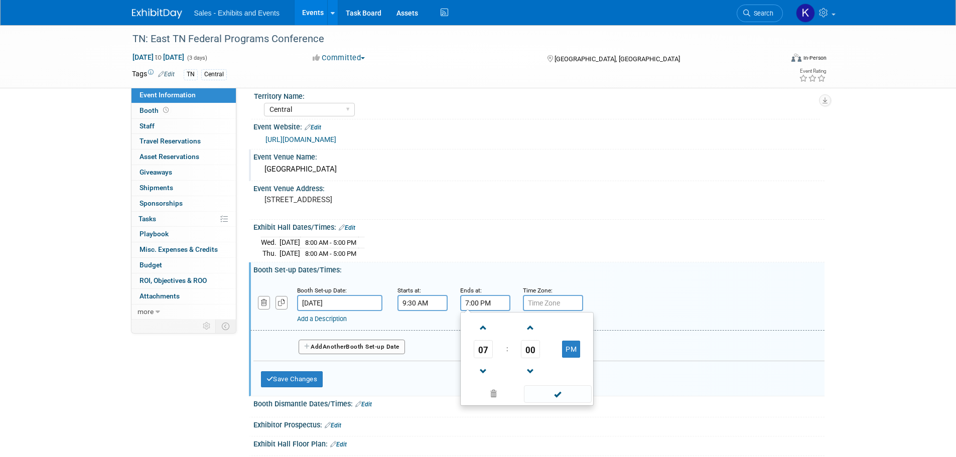
drag, startPoint x: 481, startPoint y: 377, endPoint x: 505, endPoint y: 368, distance: 25.3
click at [481, 378] on span at bounding box center [484, 372] width 18 height 18
click at [524, 353] on span "00" at bounding box center [530, 349] width 19 height 18
click at [536, 353] on td "30" at bounding box center [543, 355] width 32 height 27
type input "6:30 PM"
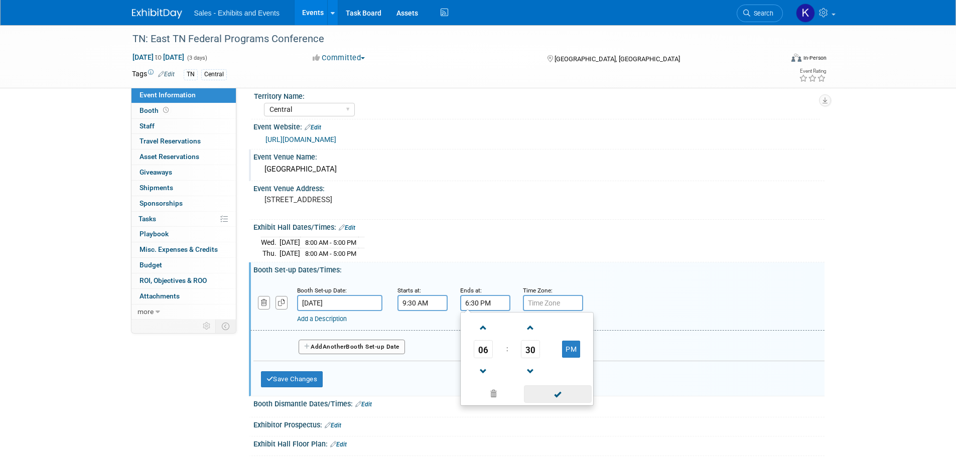
click at [556, 397] on span at bounding box center [558, 395] width 68 height 18
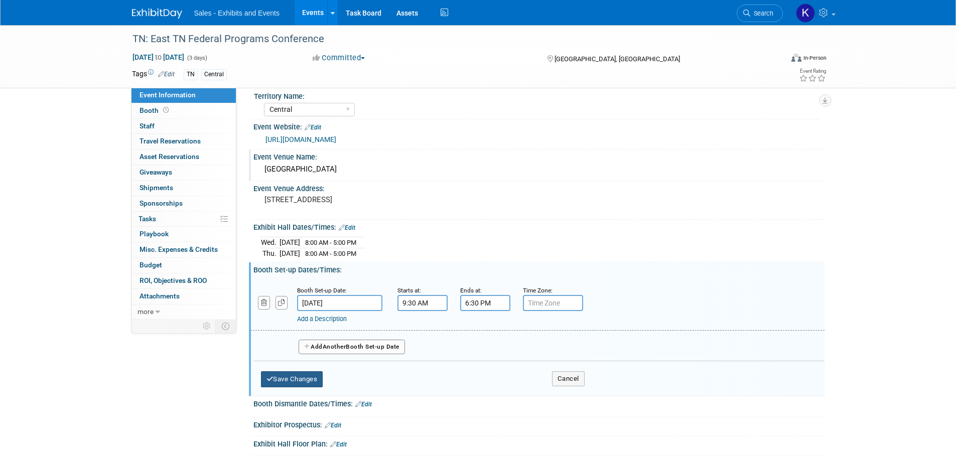
click at [311, 380] on button "Save Changes" at bounding box center [292, 379] width 62 height 16
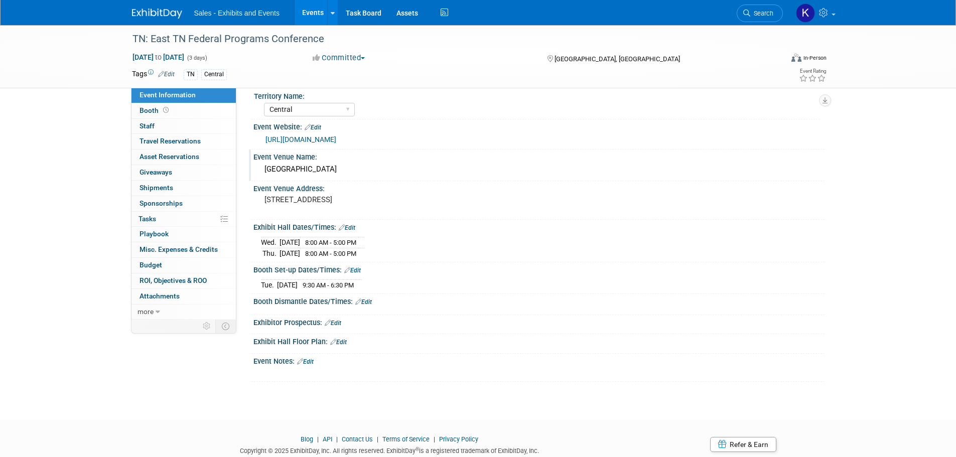
click at [368, 302] on link "Edit" at bounding box center [363, 302] width 17 height 7
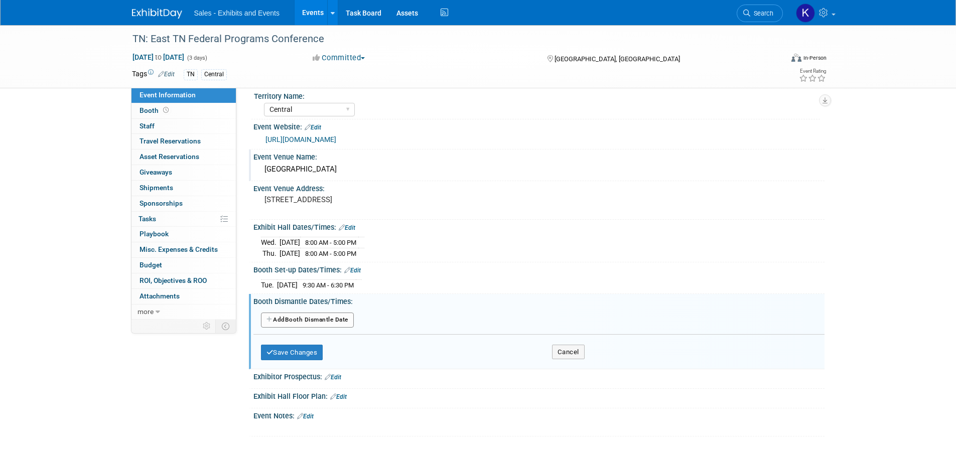
drag, startPoint x: 345, startPoint y: 323, endPoint x: 352, endPoint y: 324, distance: 7.2
click at [345, 322] on button "Add Another Booth Dismantle Date" at bounding box center [307, 320] width 93 height 15
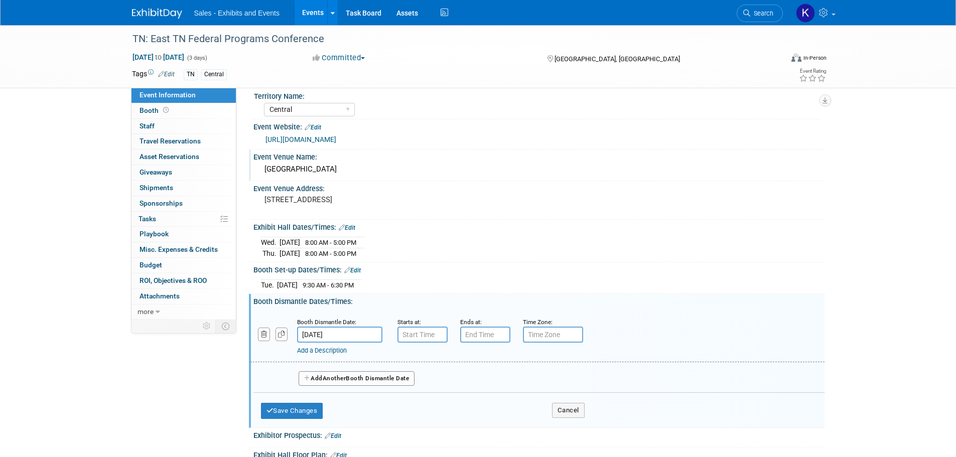
click at [358, 332] on input "Dec 12, 2025" at bounding box center [339, 335] width 85 height 16
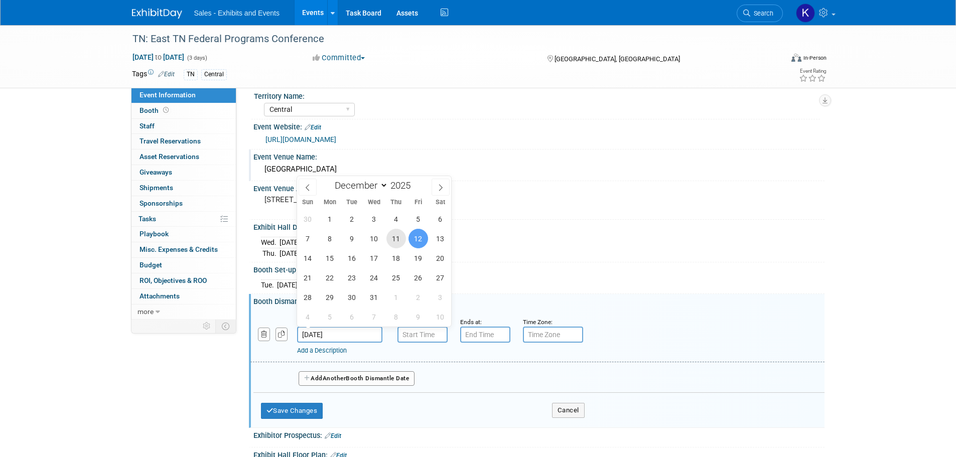
click at [395, 247] on span "11" at bounding box center [397, 239] width 20 height 20
type input "Dec 11, 2025"
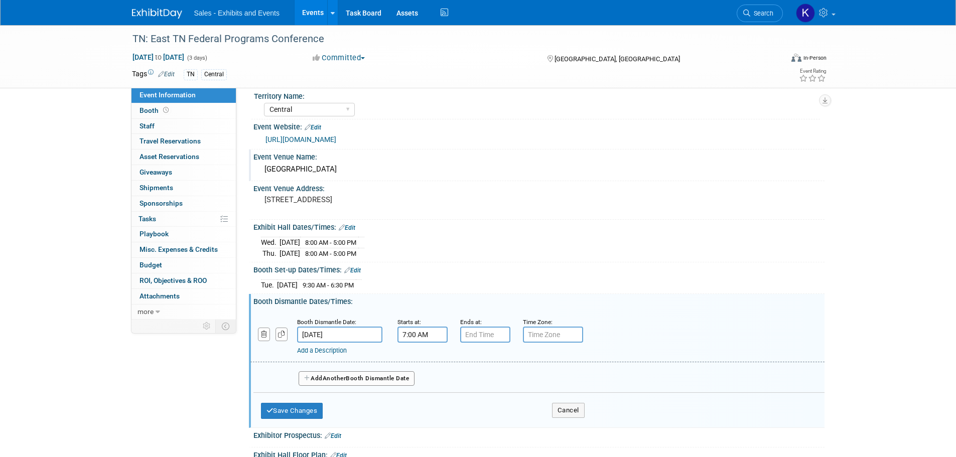
click at [436, 334] on input "7:00 AM" at bounding box center [423, 335] width 50 height 16
click at [421, 399] on span at bounding box center [421, 404] width 18 height 18
click at [421, 398] on span at bounding box center [421, 404] width 18 height 18
click at [505, 380] on button "AM" at bounding box center [508, 380] width 18 height 17
type input "5:00 PM"
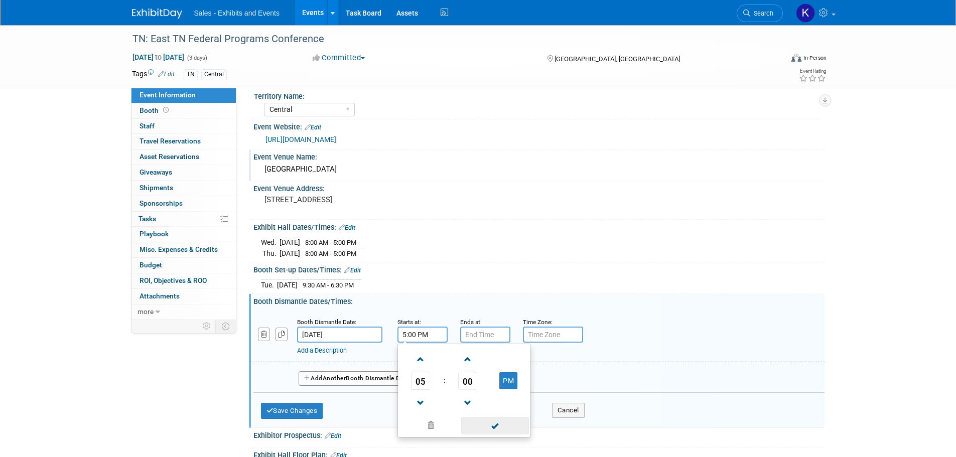
drag, startPoint x: 495, startPoint y: 428, endPoint x: 494, endPoint y: 363, distance: 64.3
click at [495, 428] on span at bounding box center [495, 426] width 68 height 18
click at [489, 328] on input "7:00 PM" at bounding box center [485, 335] width 50 height 16
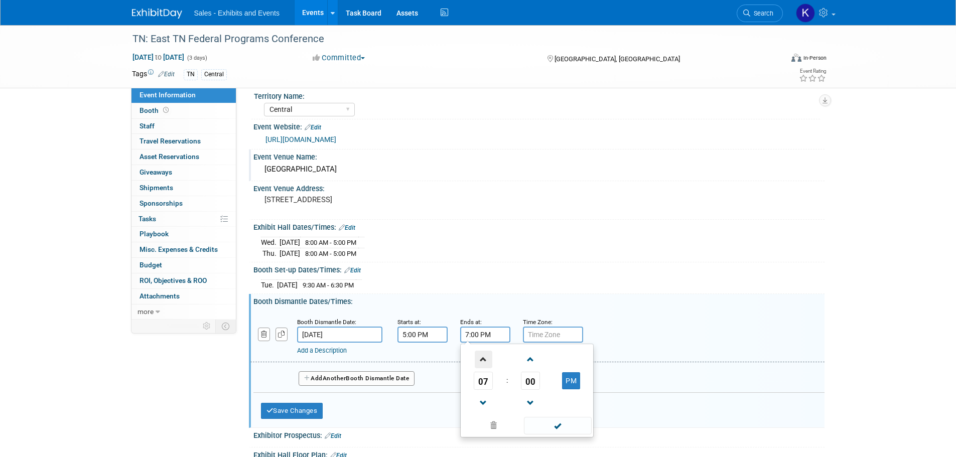
click at [484, 361] on span at bounding box center [484, 360] width 18 height 18
click at [482, 412] on link at bounding box center [483, 403] width 19 height 26
click at [481, 410] on span at bounding box center [484, 404] width 18 height 18
click at [482, 409] on span at bounding box center [484, 404] width 18 height 18
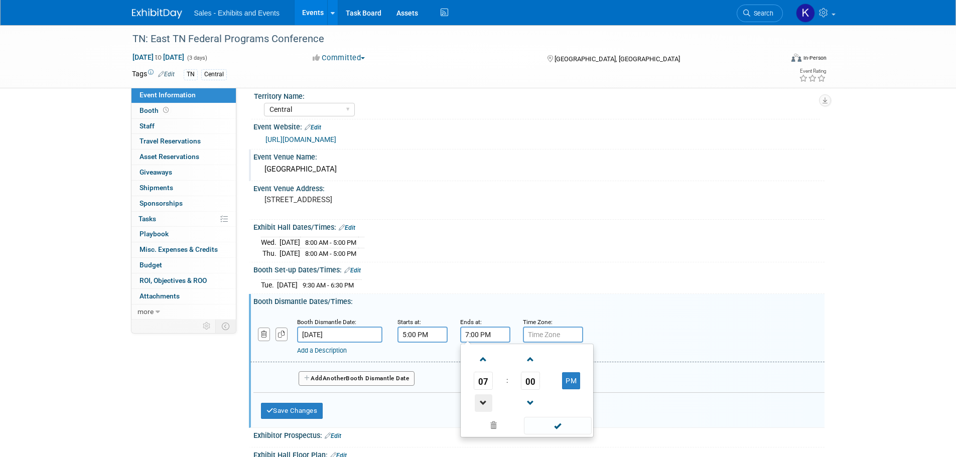
type input "6:00 PM"
drag, startPoint x: 554, startPoint y: 429, endPoint x: 526, endPoint y: 429, distance: 28.6
click at [555, 430] on span at bounding box center [558, 426] width 68 height 18
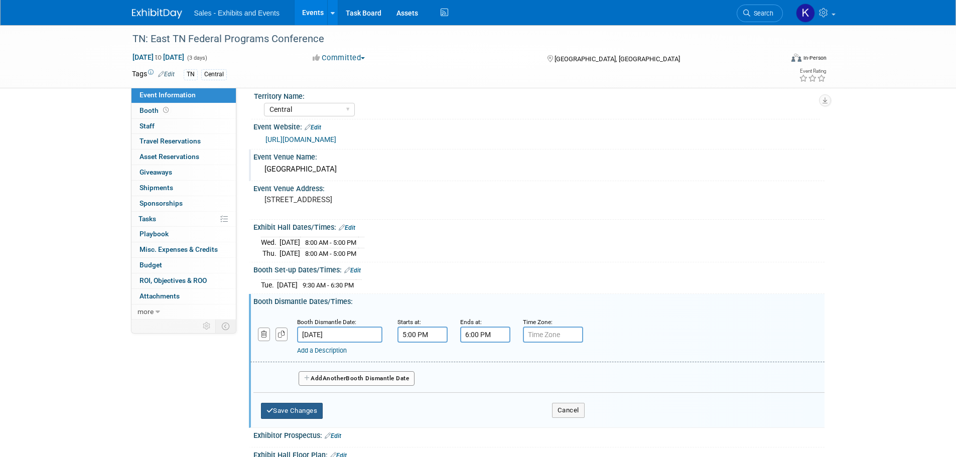
drag, startPoint x: 313, startPoint y: 408, endPoint x: 366, endPoint y: 396, distance: 54.4
click at [313, 408] on button "Save Changes" at bounding box center [292, 411] width 62 height 16
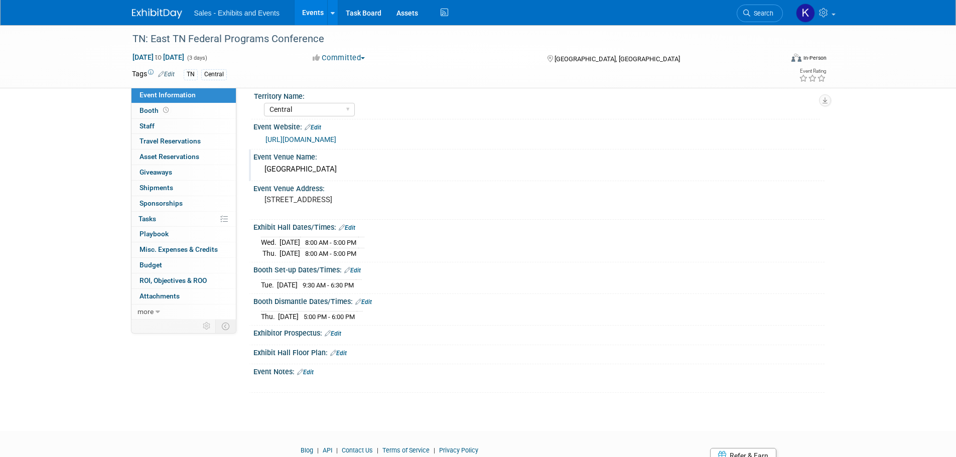
click at [341, 331] on link "Edit" at bounding box center [333, 333] width 17 height 7
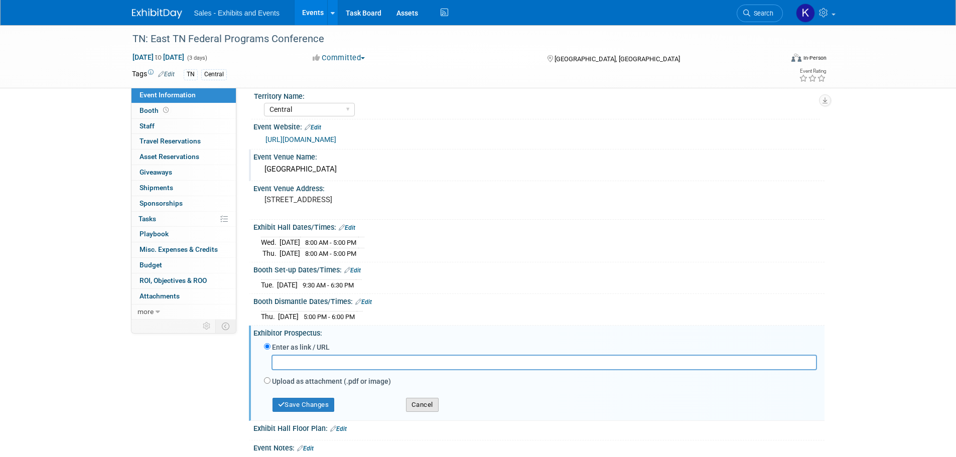
click at [432, 408] on button "Cancel" at bounding box center [422, 405] width 33 height 14
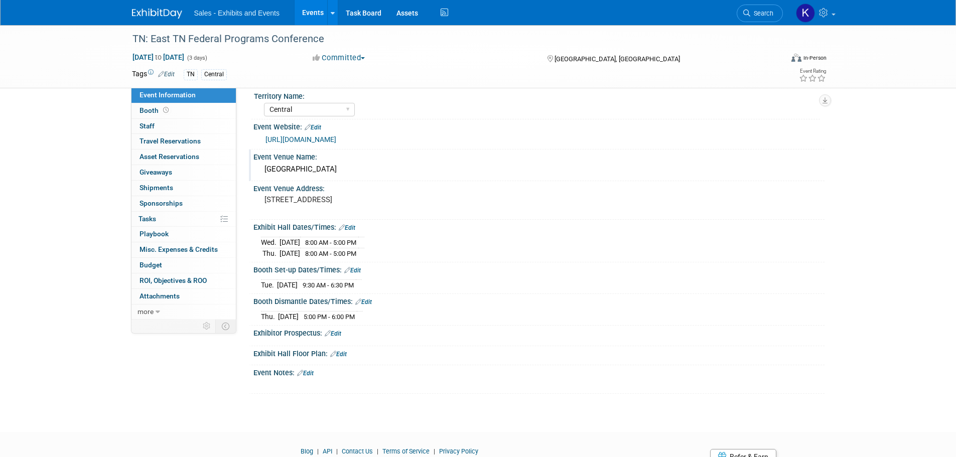
click at [312, 370] on link "Edit" at bounding box center [305, 373] width 17 height 7
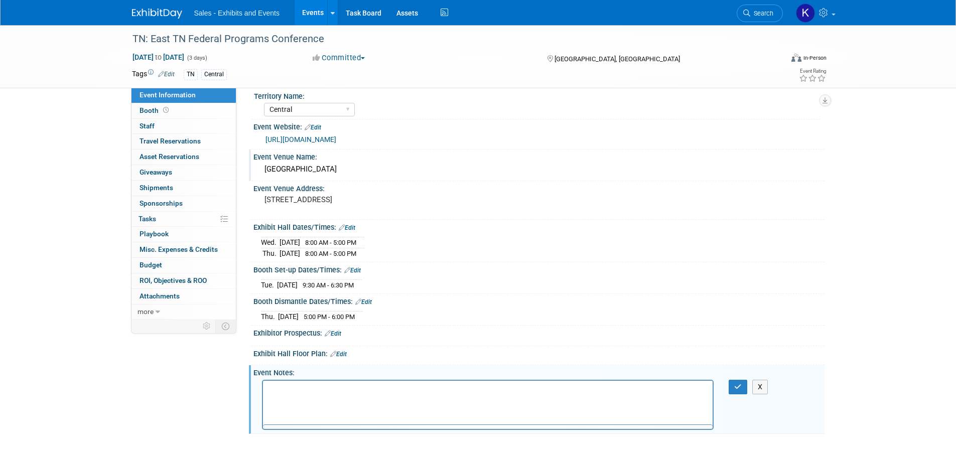
scroll to position [0, 0]
click at [311, 383] on html at bounding box center [488, 387] width 450 height 14
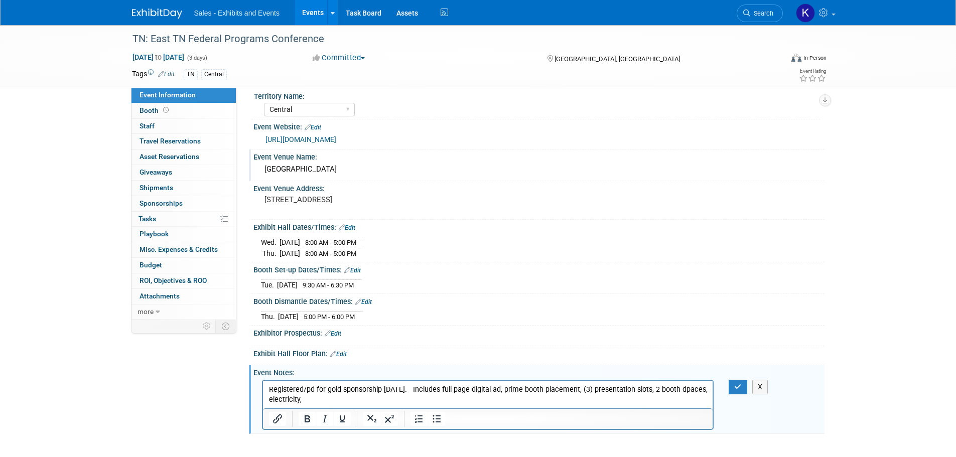
drag, startPoint x: 273, startPoint y: 400, endPoint x: 308, endPoint y: 401, distance: 35.2
click at [273, 400] on p "Registered/pd for gold sponsorship 8/11/25. Includes full page digital ad, prim…" at bounding box center [488, 395] width 439 height 20
click at [355, 398] on p "Registered/pd for gold sponsorship 8/11/25. Includes full page digital ad, prim…" at bounding box center [488, 395] width 439 height 20
drag, startPoint x: 328, startPoint y: 398, endPoint x: 357, endPoint y: 401, distance: 29.8
click at [328, 398] on p "Registered/pd for gold sponsorship 8/11/25. Includes full page digital ad, prim…" at bounding box center [488, 395] width 439 height 20
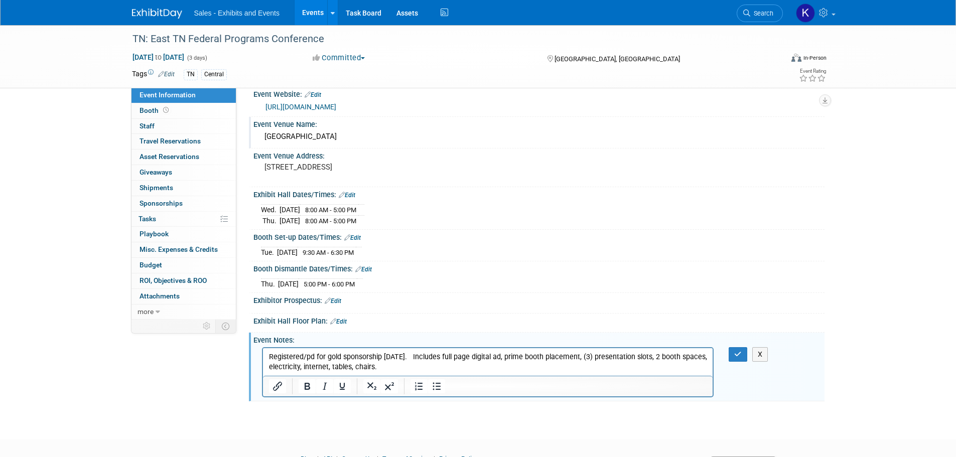
scroll to position [60, 0]
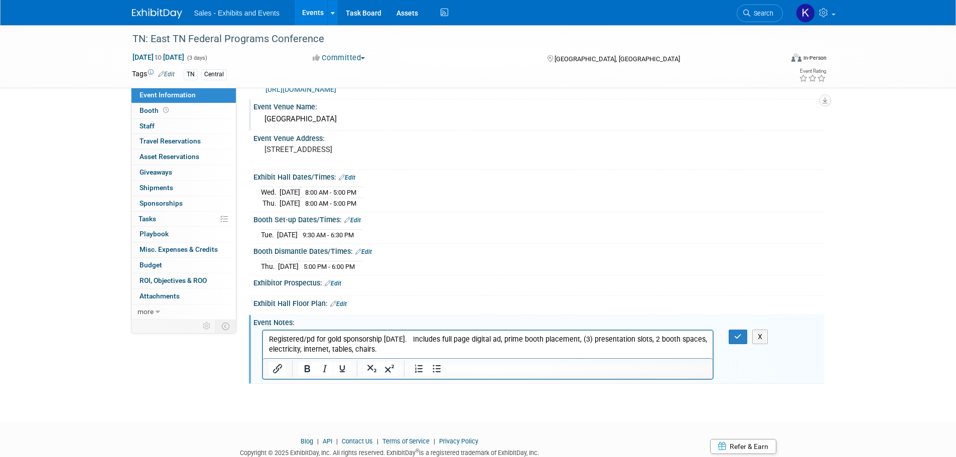
drag, startPoint x: 412, startPoint y: 348, endPoint x: 433, endPoint y: 350, distance: 21.2
click at [415, 349] on p "Registered/pd for gold sponsorship 8/11/25. Includes full page digital ad, prim…" at bounding box center [488, 344] width 439 height 20
click at [739, 334] on icon "button" at bounding box center [738, 336] width 8 height 7
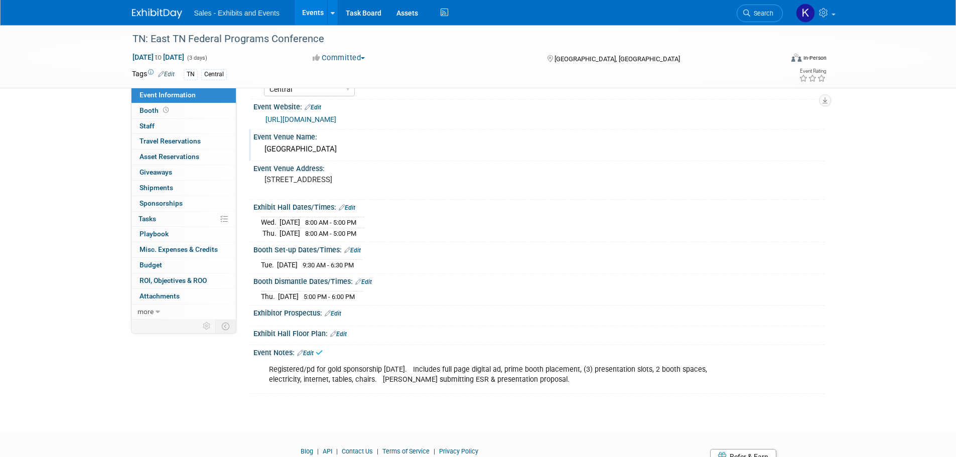
scroll to position [0, 0]
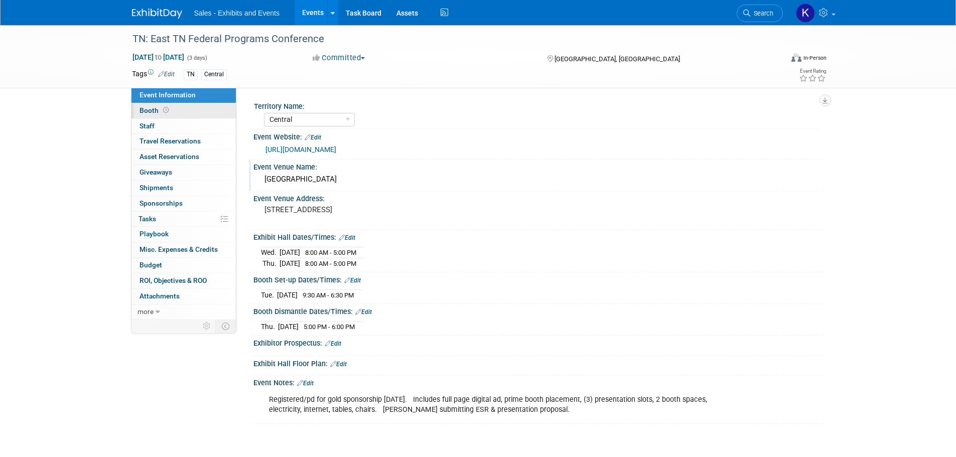
click at [146, 108] on span "Booth" at bounding box center [155, 110] width 31 height 8
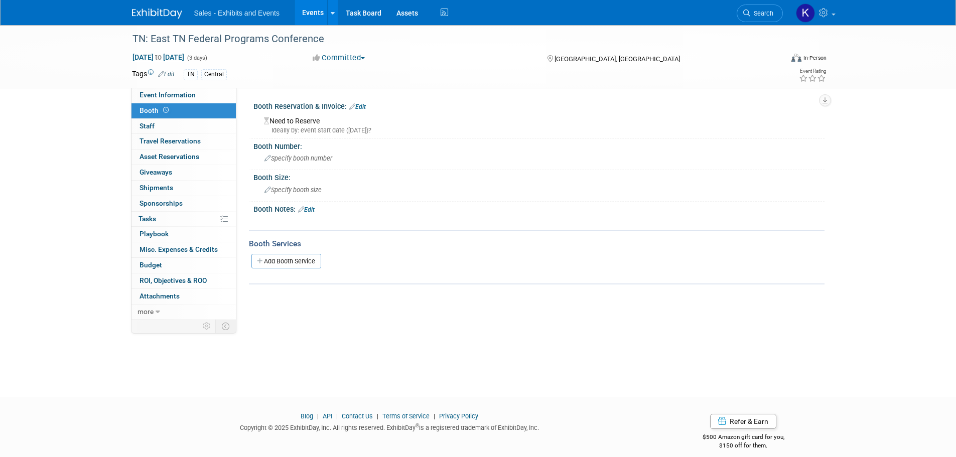
click at [362, 106] on link "Edit" at bounding box center [357, 106] width 17 height 7
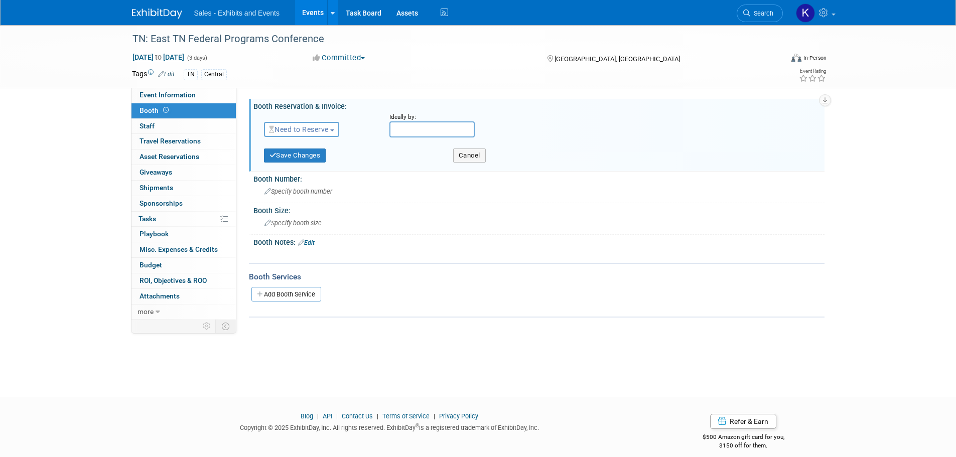
click at [322, 128] on span "Need to Reserve" at bounding box center [299, 129] width 60 height 8
click at [310, 161] on link "Reserved" at bounding box center [318, 161] width 107 height 14
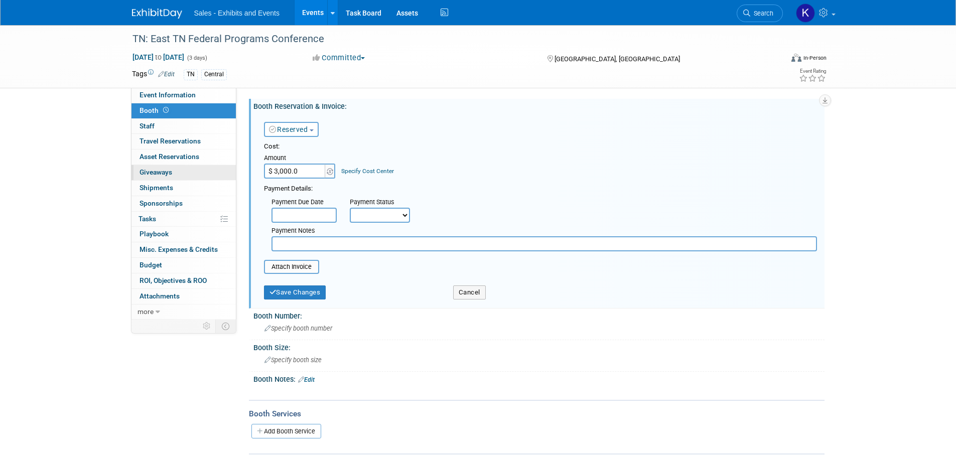
type input "$ 3,000.00"
drag, startPoint x: 505, startPoint y: 185, endPoint x: 361, endPoint y: 229, distance: 151.0
click at [501, 188] on div "Payment Details:" at bounding box center [540, 188] width 553 height 12
drag, startPoint x: 335, startPoint y: 242, endPoint x: 341, endPoint y: 243, distance: 6.1
click at [335, 243] on input "text" at bounding box center [545, 243] width 546 height 15
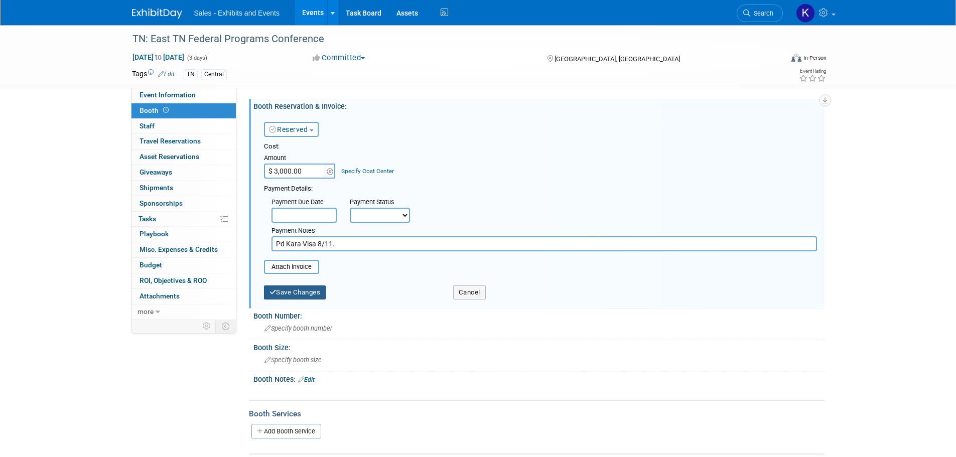
type input "Pd Kara Visa 8/11."
drag, startPoint x: 292, startPoint y: 287, endPoint x: 302, endPoint y: 285, distance: 9.7
click at [293, 287] on button "Save Changes" at bounding box center [295, 293] width 62 height 14
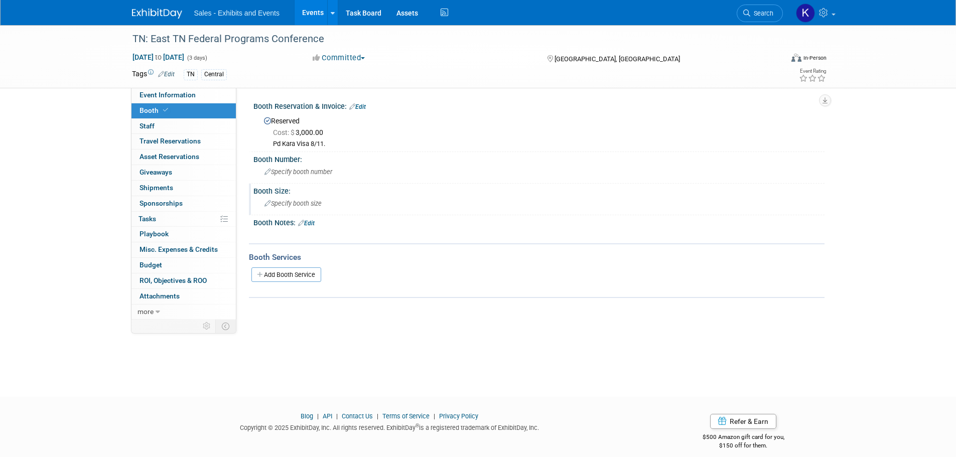
click at [335, 205] on div "Specify booth size" at bounding box center [539, 204] width 556 height 16
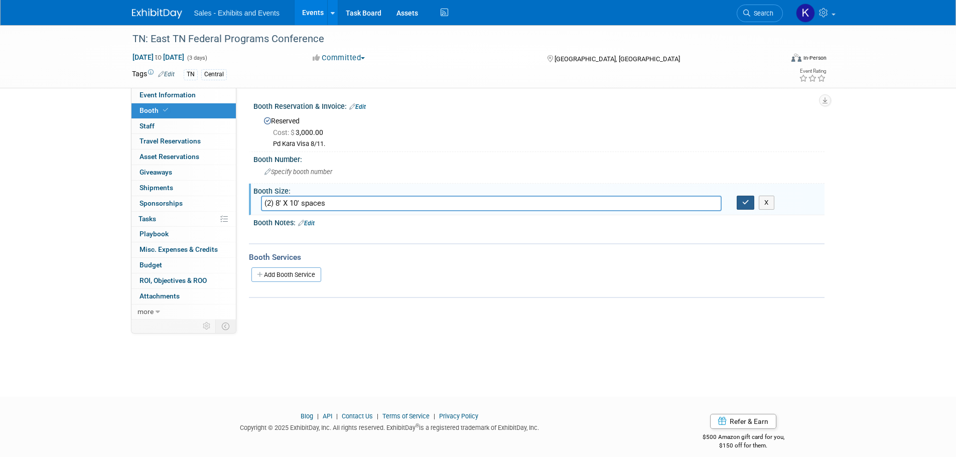
type input "(2) 8' X 10' spaces"
drag, startPoint x: 742, startPoint y: 203, endPoint x: 696, endPoint y: 219, distance: 48.6
click at [742, 204] on icon "button" at bounding box center [745, 202] width 7 height 7
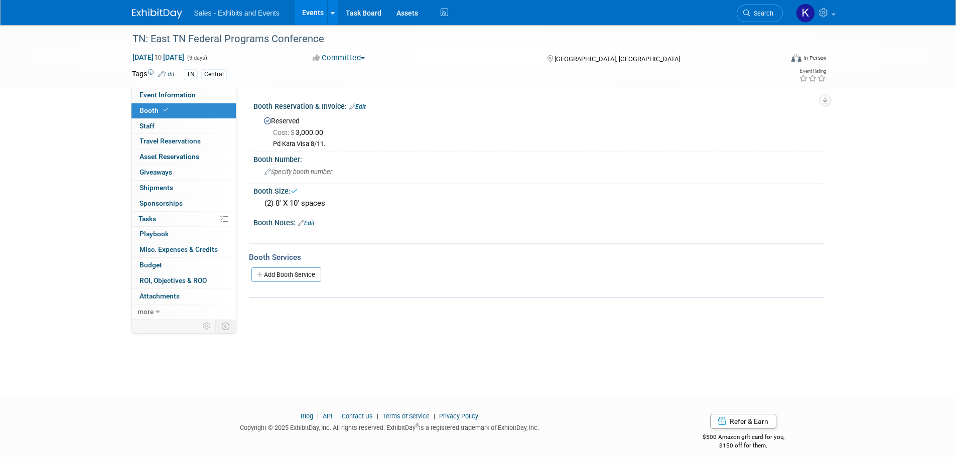
drag, startPoint x: 316, startPoint y: 220, endPoint x: 327, endPoint y: 226, distance: 12.6
click at [315, 220] on link "Edit" at bounding box center [306, 223] width 17 height 7
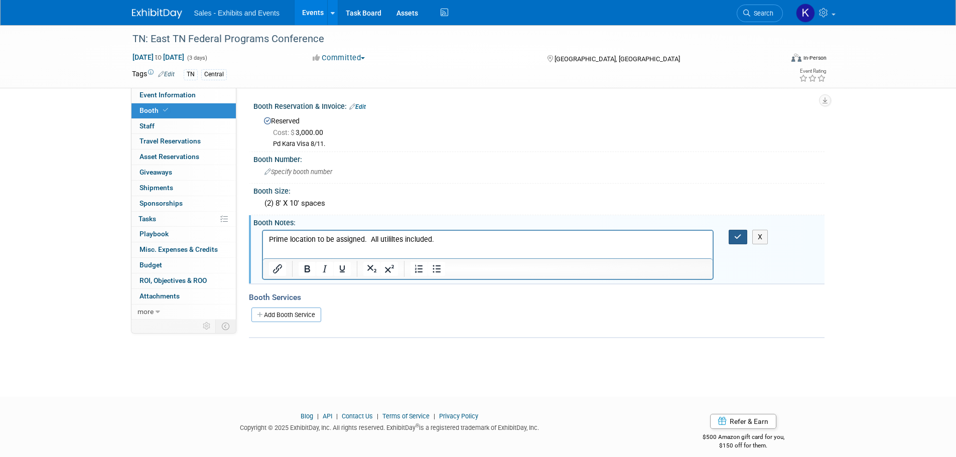
click at [736, 240] on button "button" at bounding box center [738, 237] width 19 height 15
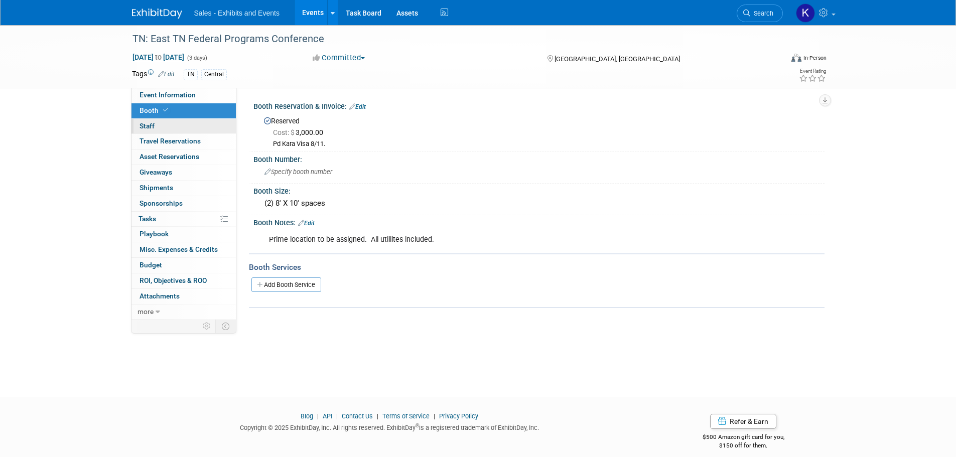
click at [147, 124] on span "Staff 0" at bounding box center [147, 126] width 15 height 8
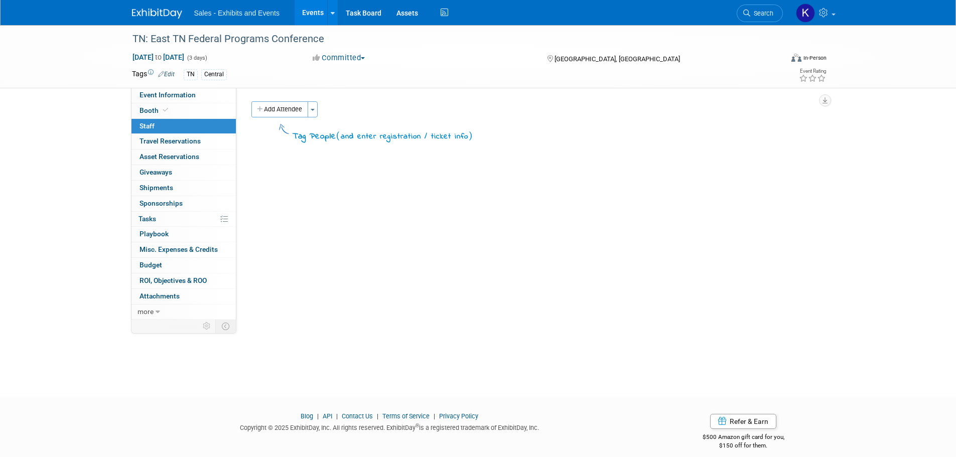
drag, startPoint x: 275, startPoint y: 111, endPoint x: 283, endPoint y: 114, distance: 8.3
click at [275, 111] on button "Add Attendee" at bounding box center [279, 109] width 57 height 16
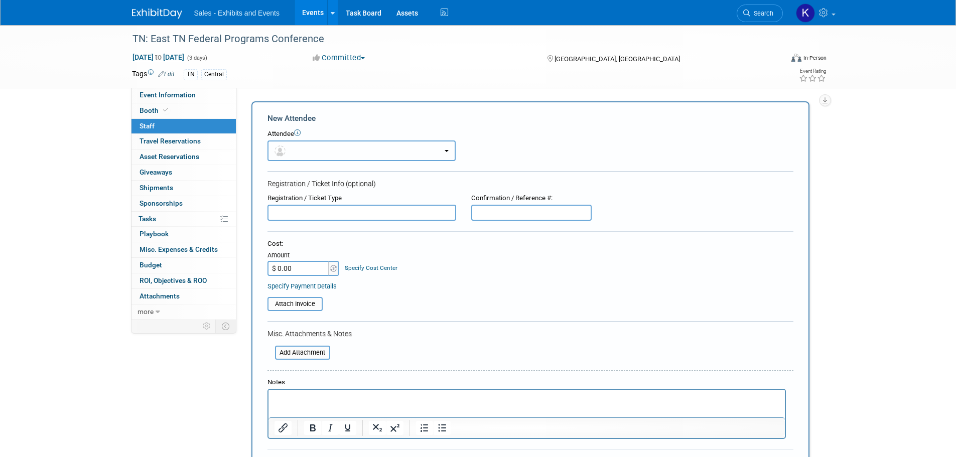
drag, startPoint x: 309, startPoint y: 148, endPoint x: 329, endPoint y: 157, distance: 22.0
click at [309, 149] on button "button" at bounding box center [362, 151] width 188 height 21
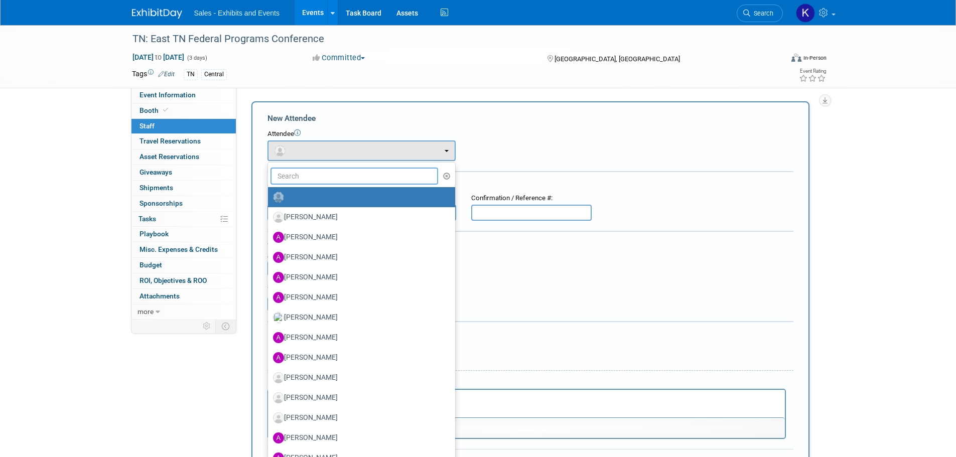
click at [322, 173] on input "text" at bounding box center [355, 176] width 168 height 17
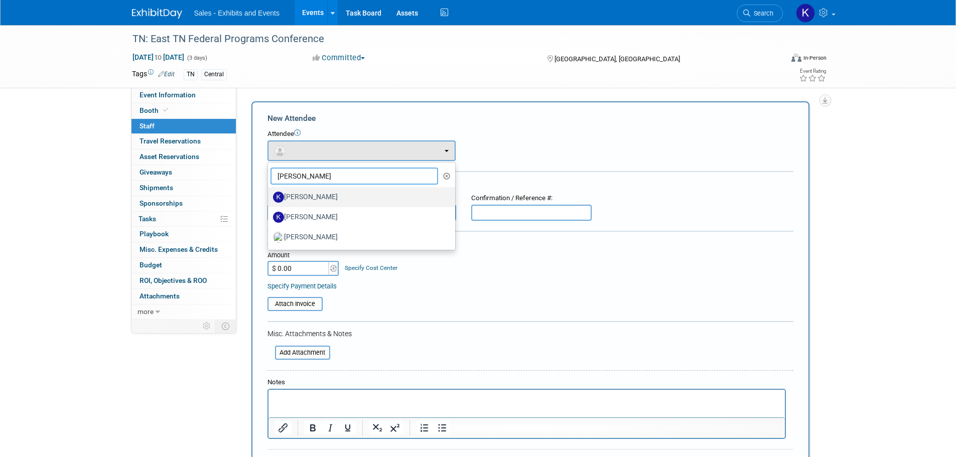
type input "Kristi"
click at [321, 193] on label "Kristi Schalk" at bounding box center [359, 197] width 172 height 16
click at [270, 193] on input "Kristi Schalk" at bounding box center [266, 196] width 7 height 7
select select "d467f38d-56c1-4595-b477-fab9411f9759"
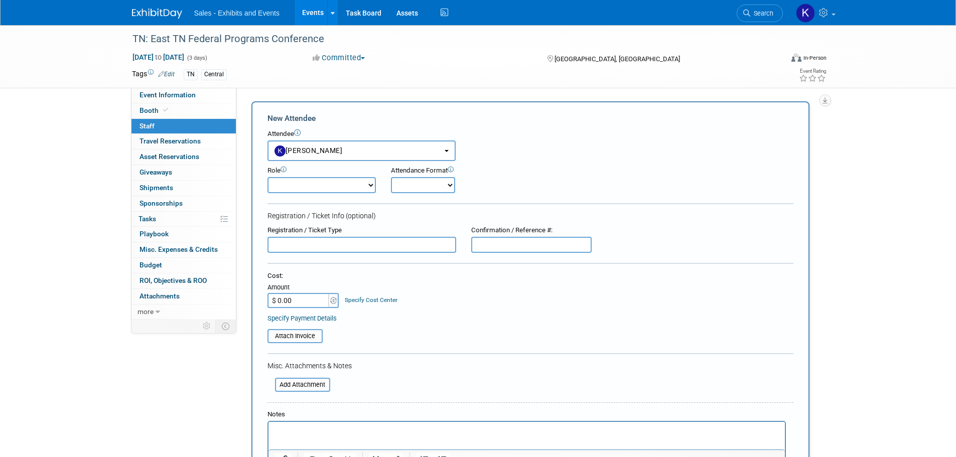
drag, startPoint x: 362, startPoint y: 183, endPoint x: 372, endPoint y: 193, distance: 14.6
click at [362, 183] on select "Author Demonstrator Host Planner Presenter Product Rep Sales Representative" at bounding box center [322, 185] width 108 height 16
select select "4"
click at [268, 177] on select "Author Demonstrator Host Planner Presenter Product Rep Sales Representative" at bounding box center [322, 185] width 108 height 16
drag, startPoint x: 443, startPoint y: 187, endPoint x: 442, endPoint y: 192, distance: 5.5
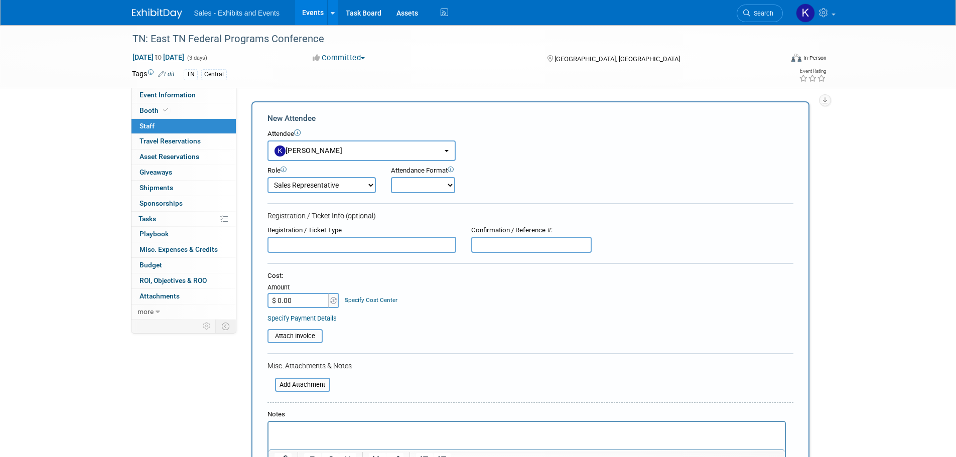
click at [442, 187] on select "Onsite Remote" at bounding box center [423, 185] width 64 height 16
select select "1"
click at [391, 177] on select "Onsite Remote" at bounding box center [423, 185] width 64 height 16
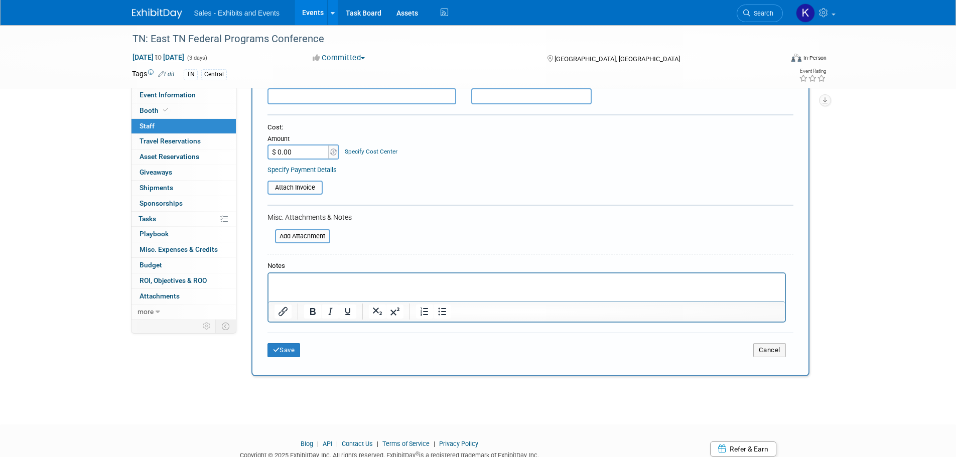
scroll to position [187, 0]
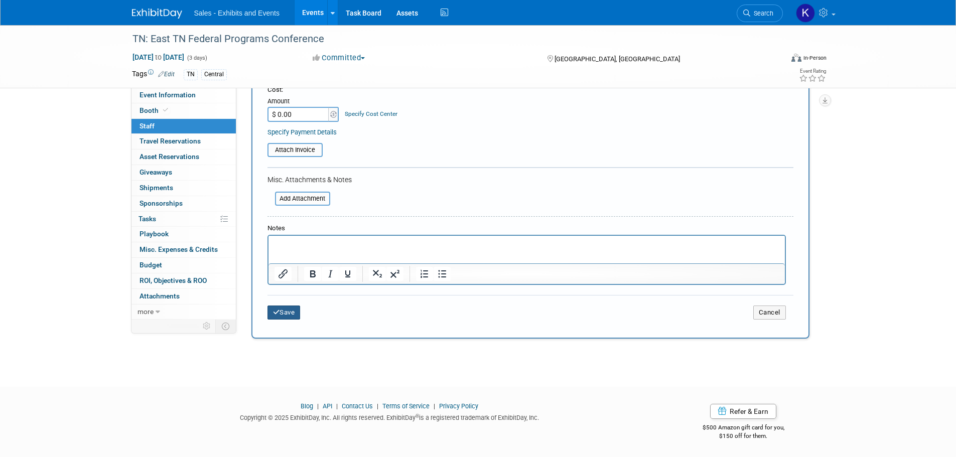
click at [291, 317] on button "Save" at bounding box center [284, 313] width 33 height 14
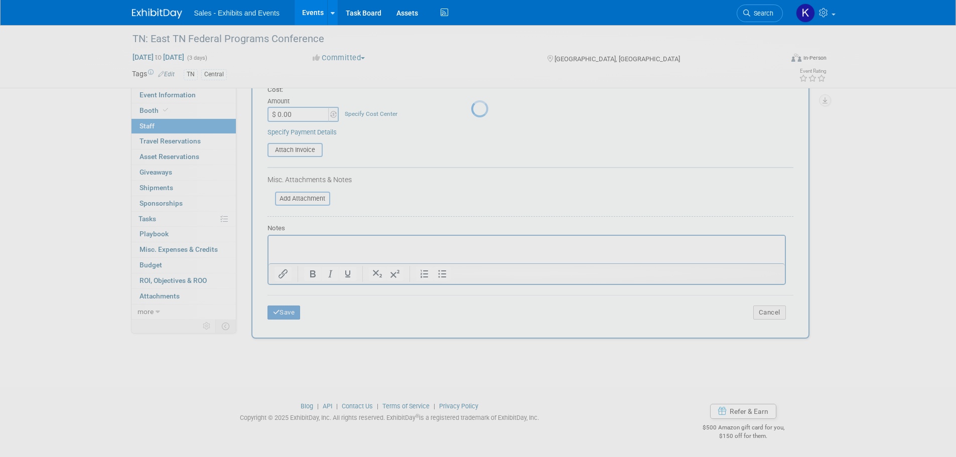
scroll to position [10, 0]
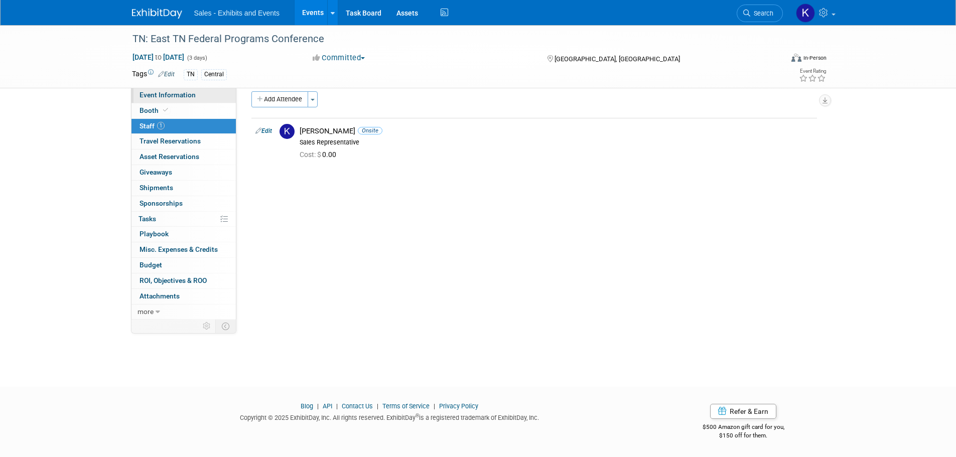
click at [170, 98] on span "Event Information" at bounding box center [168, 95] width 56 height 8
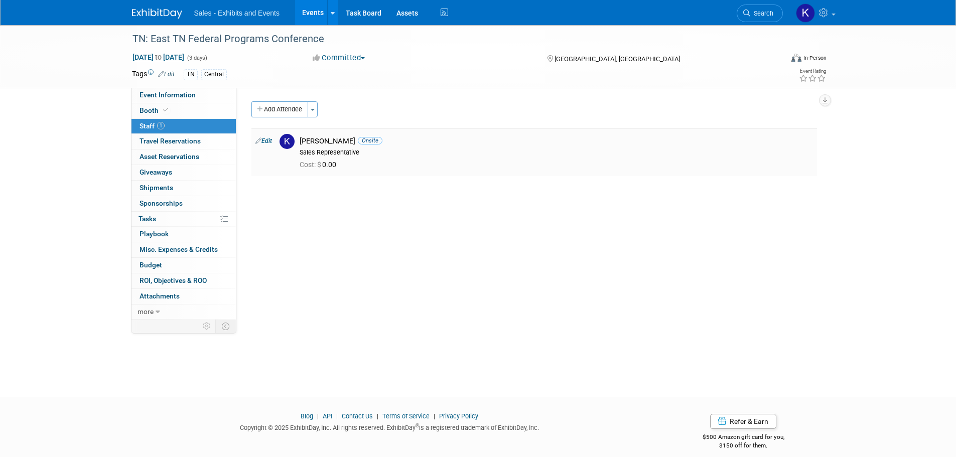
select select "Central"
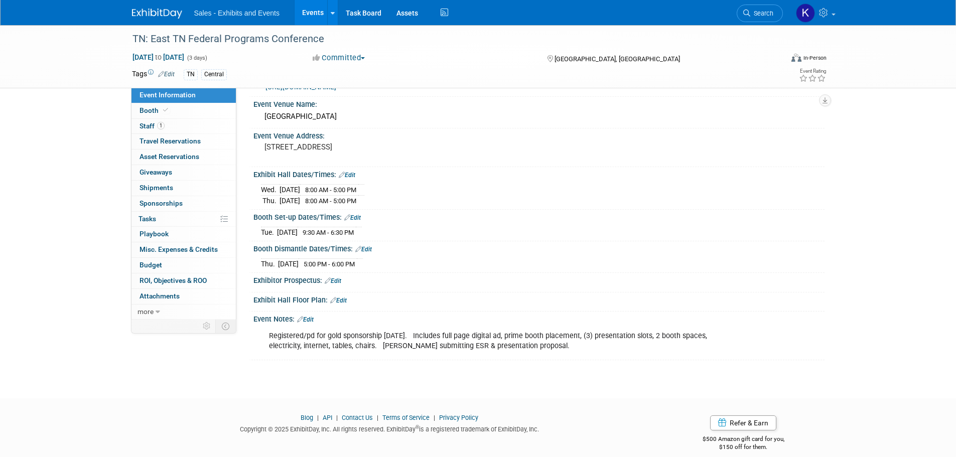
scroll to position [73, 0]
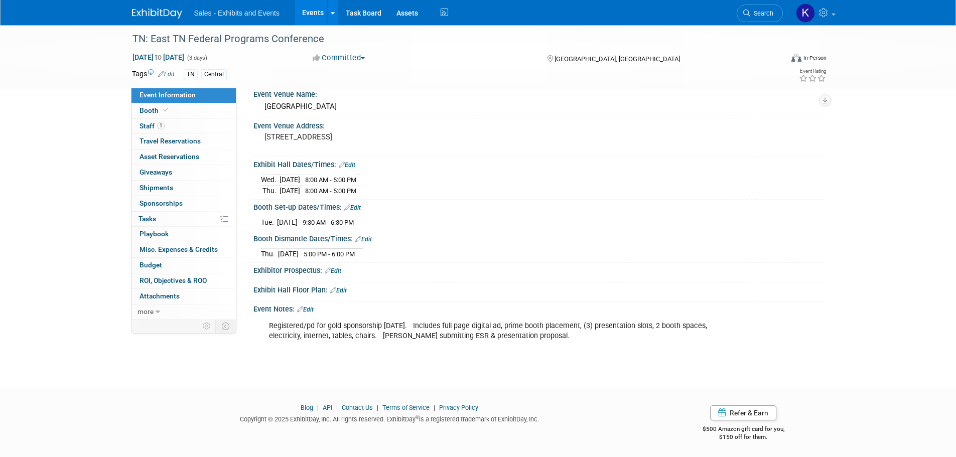
drag, startPoint x: 313, startPoint y: 308, endPoint x: 323, endPoint y: 314, distance: 12.1
click at [313, 309] on link "Edit" at bounding box center [305, 309] width 17 height 7
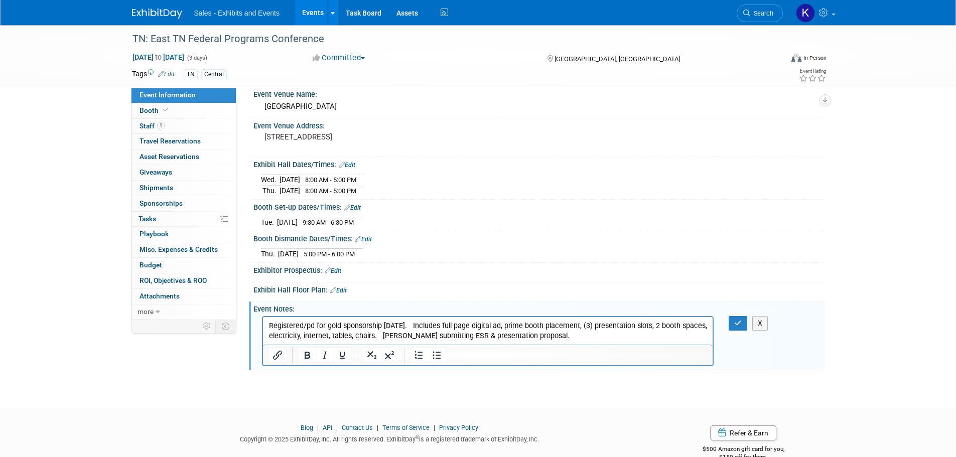
scroll to position [0, 0]
drag, startPoint x: 562, startPoint y: 336, endPoint x: 587, endPoint y: 337, distance: 25.1
click at [564, 336] on p "Registered/pd for gold sponsorship 8/11/25. Includes full page digital ad, prim…" at bounding box center [488, 331] width 439 height 20
click at [732, 320] on button "button" at bounding box center [738, 323] width 19 height 15
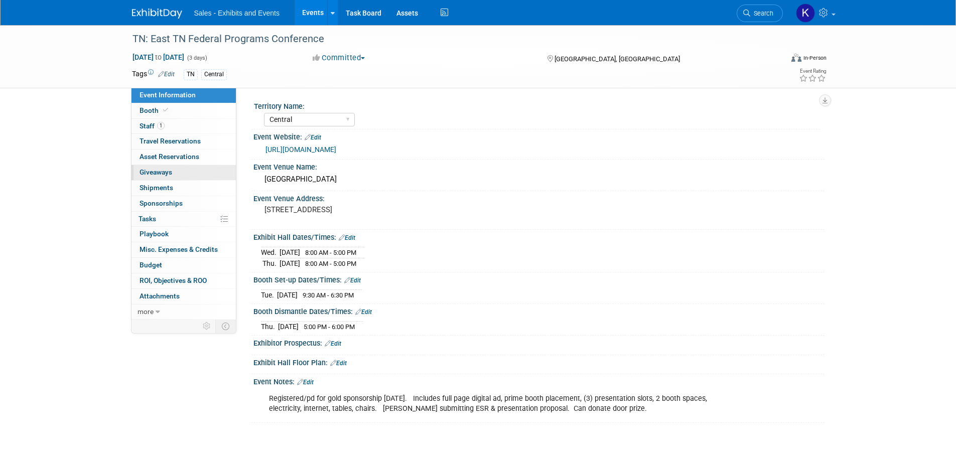
click at [161, 175] on span "Giveaways 0" at bounding box center [156, 172] width 33 height 8
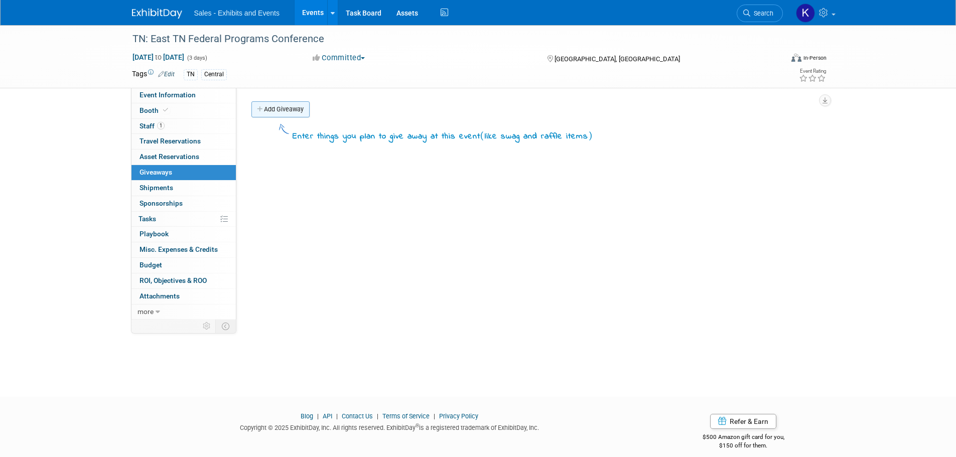
click at [291, 109] on link "Add Giveaway" at bounding box center [280, 109] width 58 height 16
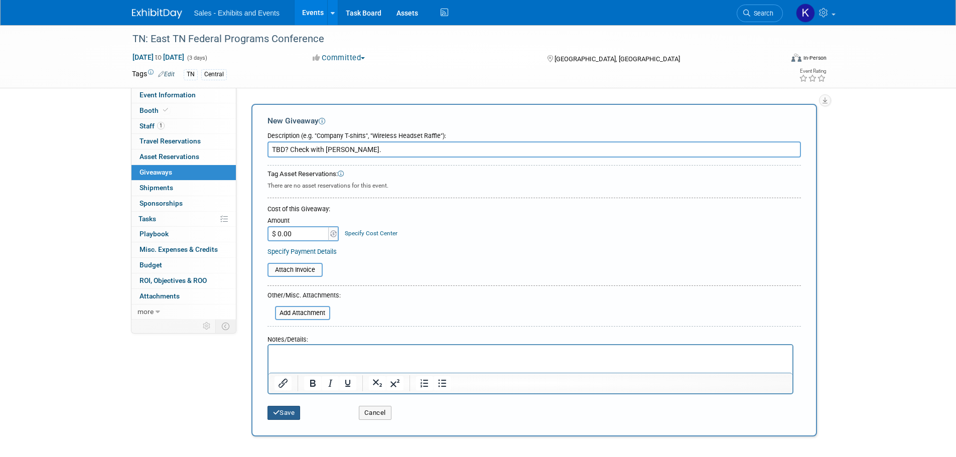
type input "TBD? Check with Kristi."
click at [282, 411] on button "Save" at bounding box center [284, 413] width 33 height 14
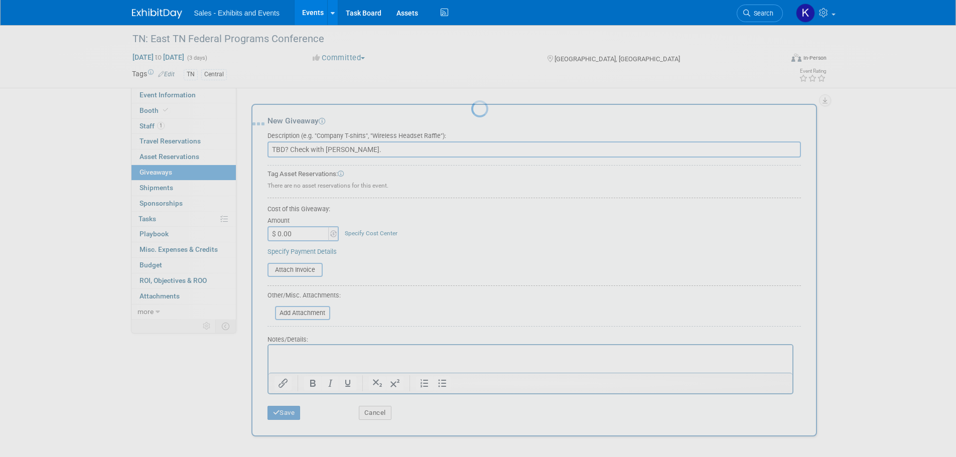
scroll to position [10, 0]
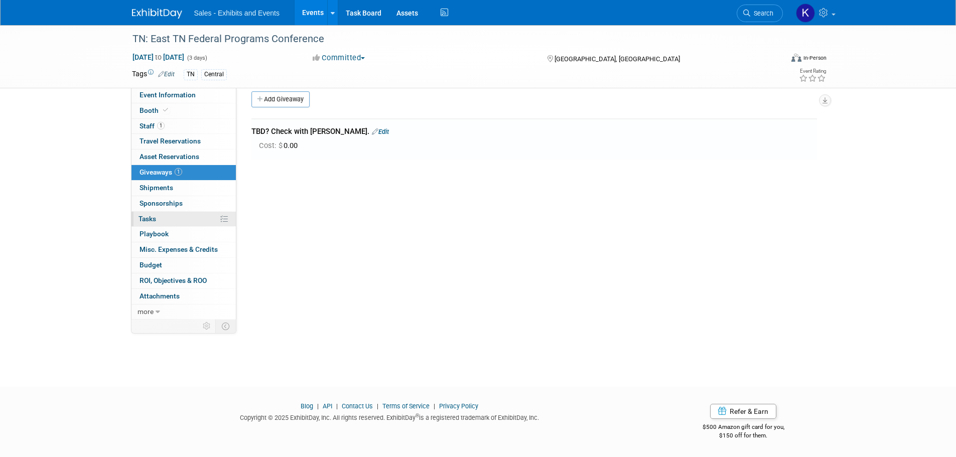
drag, startPoint x: 151, startPoint y: 219, endPoint x: 164, endPoint y: 215, distance: 13.7
click at [152, 219] on span "Tasks 0%" at bounding box center [148, 219] width 18 height 8
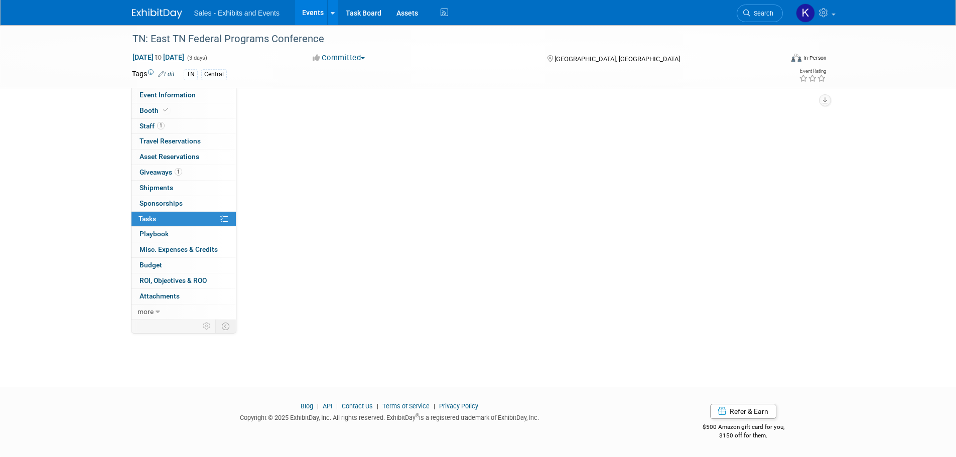
scroll to position [0, 0]
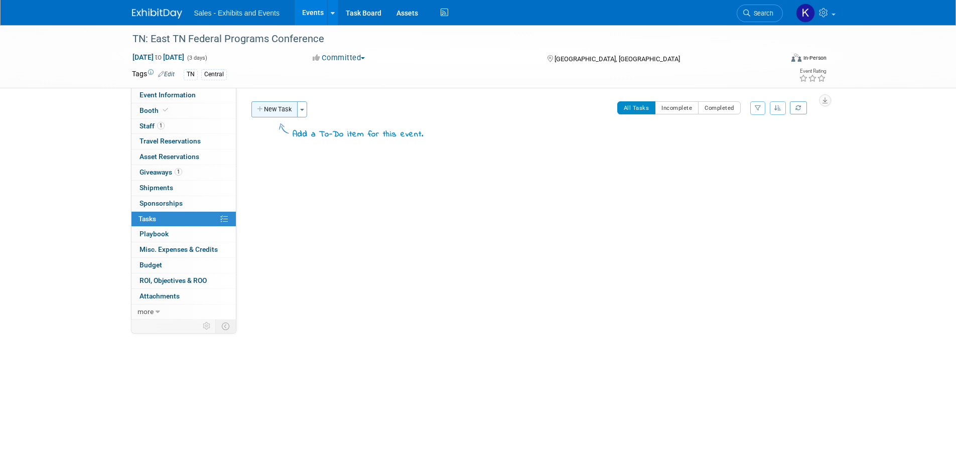
click at [289, 111] on button "New Task" at bounding box center [274, 109] width 46 height 16
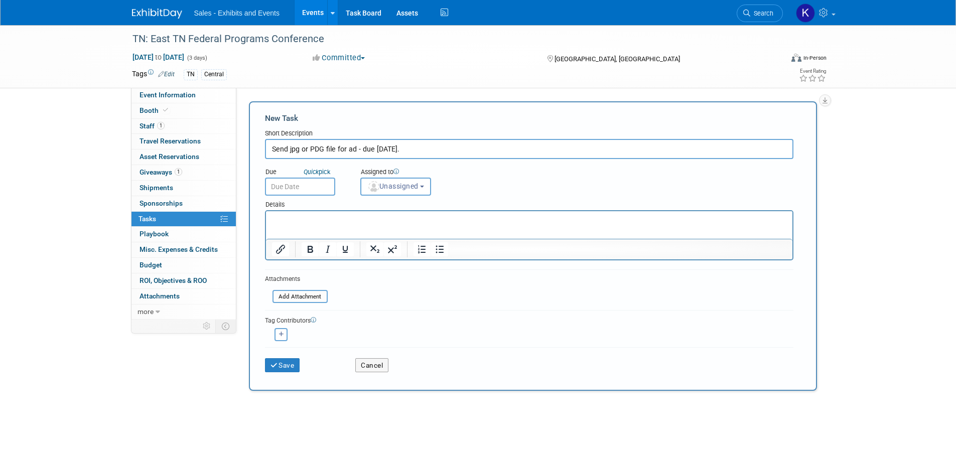
type input "Send jpg or PDG file for ad - due Oct. 24."
click at [314, 181] on input "text" at bounding box center [300, 187] width 70 height 18
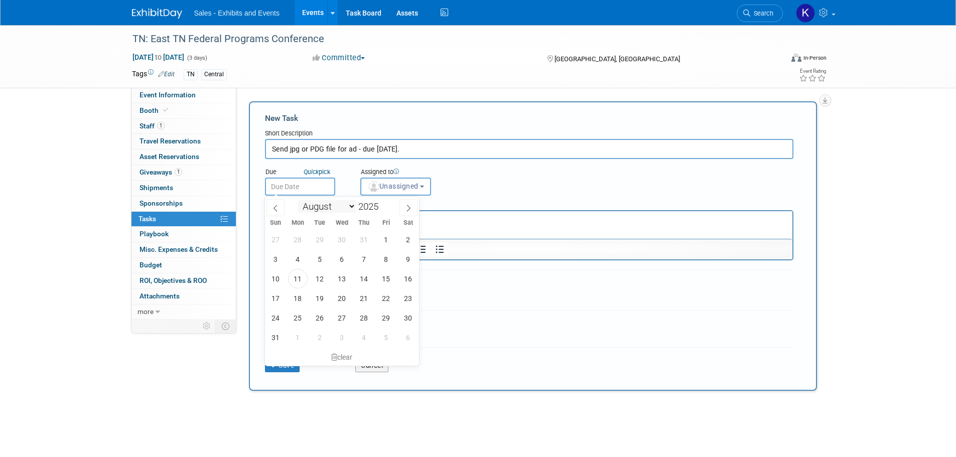
click at [349, 205] on select "January February March April May June July August September October November De…" at bounding box center [327, 206] width 58 height 13
select select "9"
click at [298, 200] on select "January February March April May June July August September October November De…" at bounding box center [327, 206] width 58 height 13
drag, startPoint x: 382, startPoint y: 303, endPoint x: 393, endPoint y: 304, distance: 10.6
click at [383, 303] on span "24" at bounding box center [386, 299] width 20 height 20
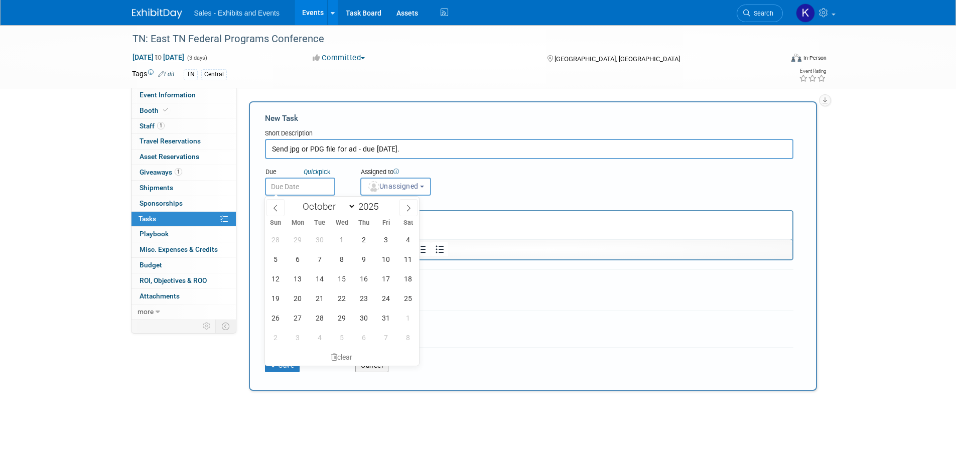
type input "Oct 24, 2025"
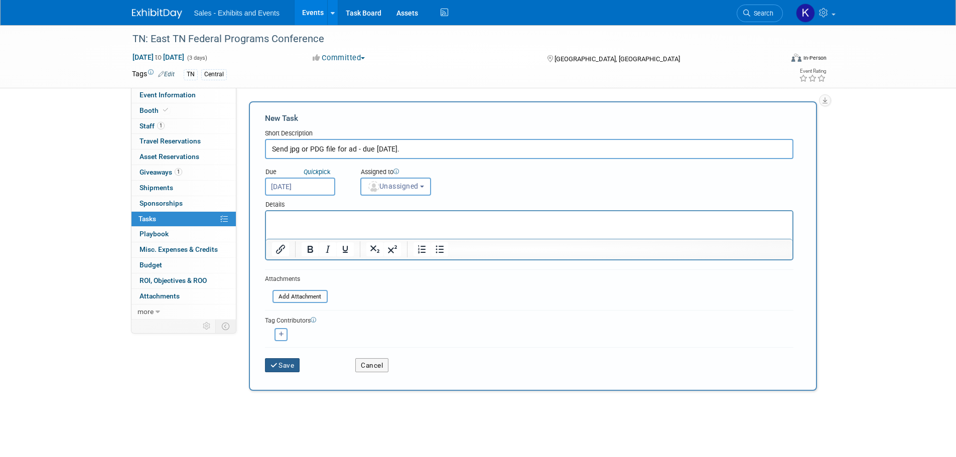
drag, startPoint x: 288, startPoint y: 364, endPoint x: 299, endPoint y: 360, distance: 12.2
click at [288, 364] on button "Save" at bounding box center [282, 365] width 35 height 14
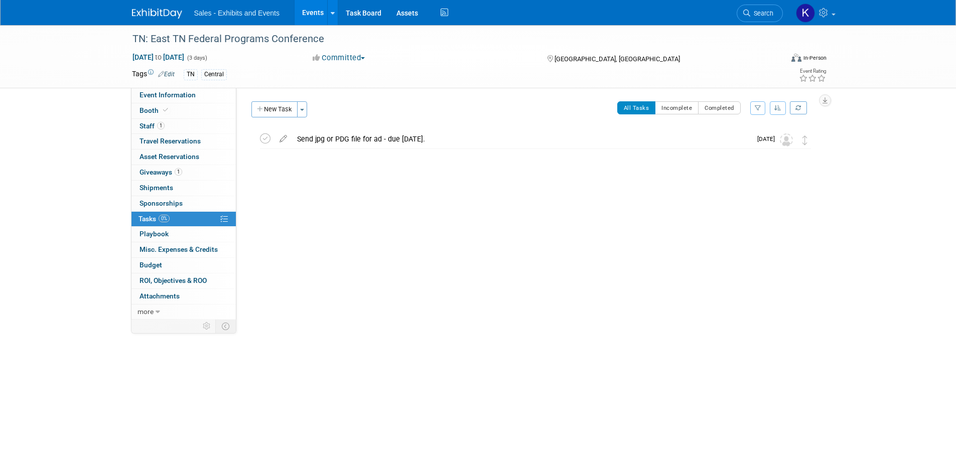
drag, startPoint x: 161, startPoint y: 13, endPoint x: 175, endPoint y: 18, distance: 14.8
click at [161, 13] on img at bounding box center [157, 14] width 50 height 10
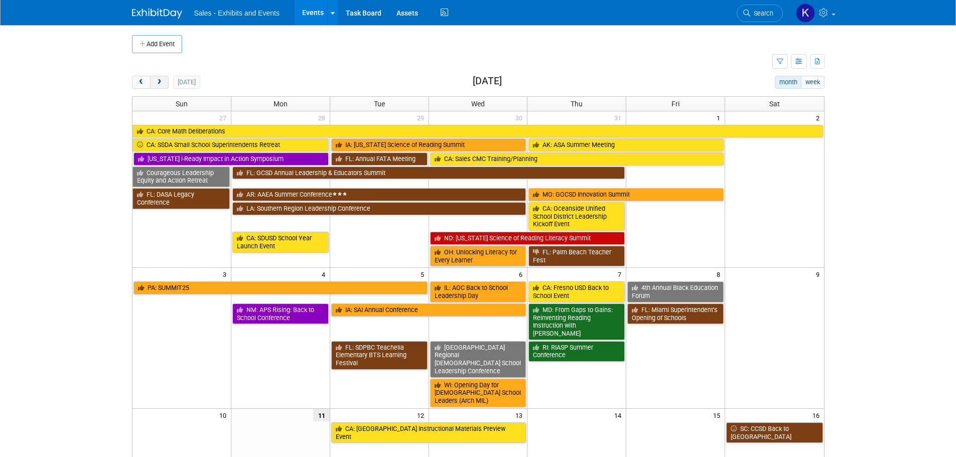
click at [163, 84] on span "next" at bounding box center [160, 82] width 8 height 7
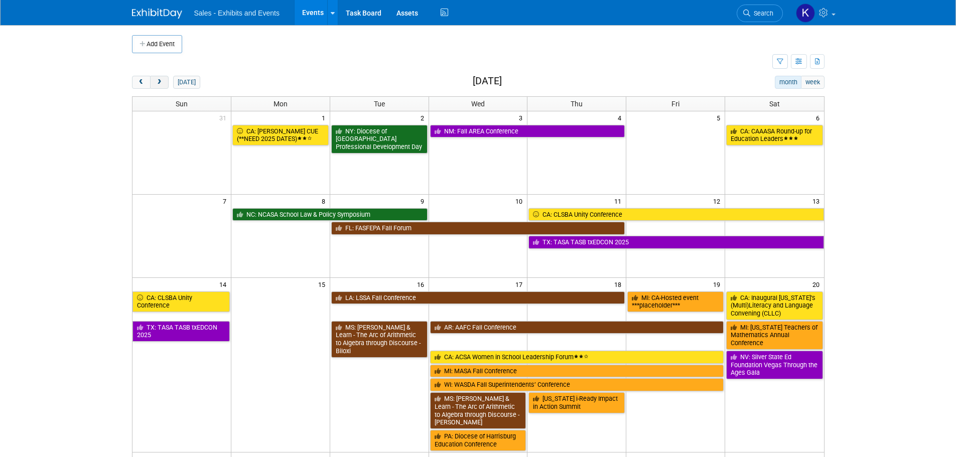
click at [163, 84] on span "next" at bounding box center [160, 82] width 8 height 7
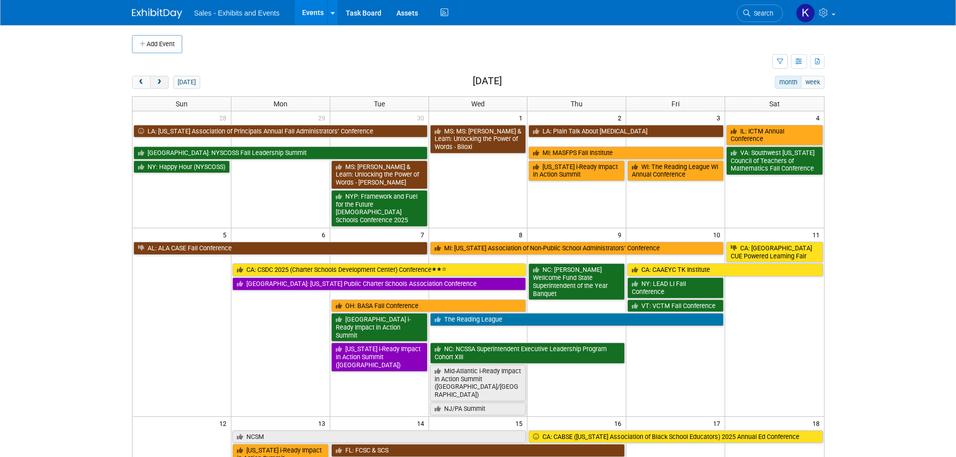
click at [159, 84] on span "next" at bounding box center [160, 82] width 8 height 7
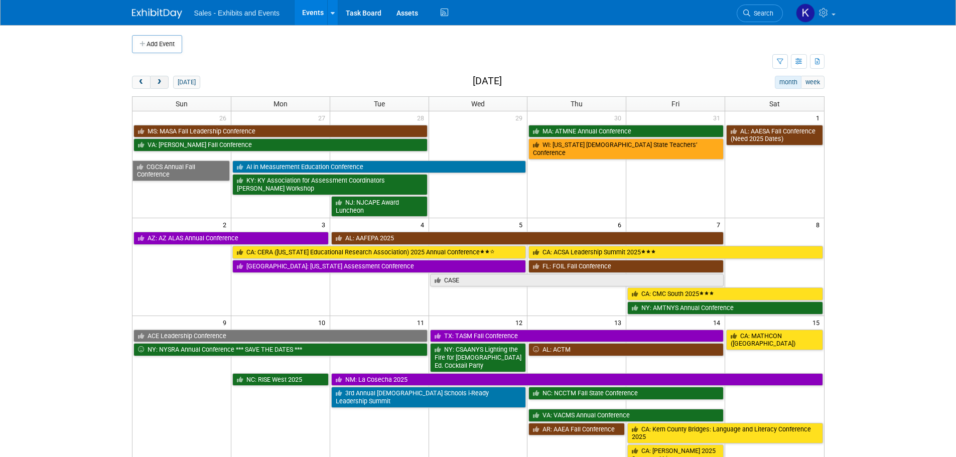
click at [159, 84] on span "next" at bounding box center [160, 82] width 8 height 7
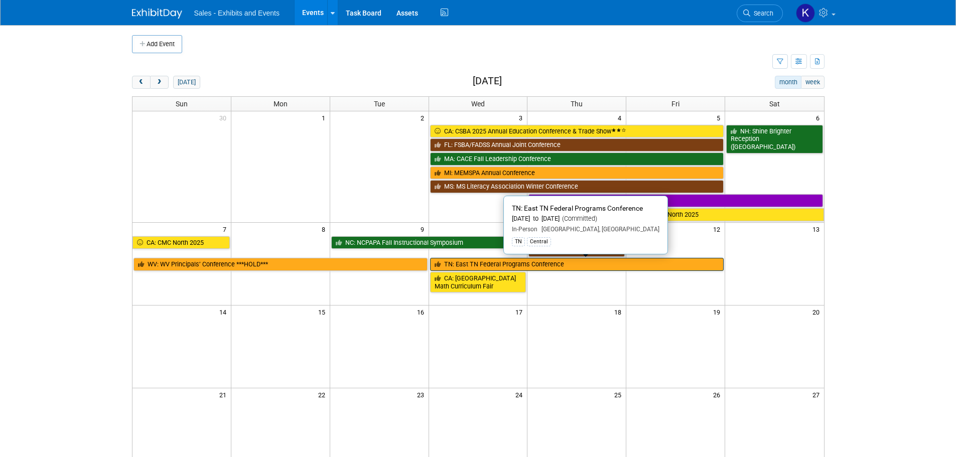
click at [528, 268] on link "TN: East TN Federal Programs Conference" at bounding box center [577, 264] width 294 height 13
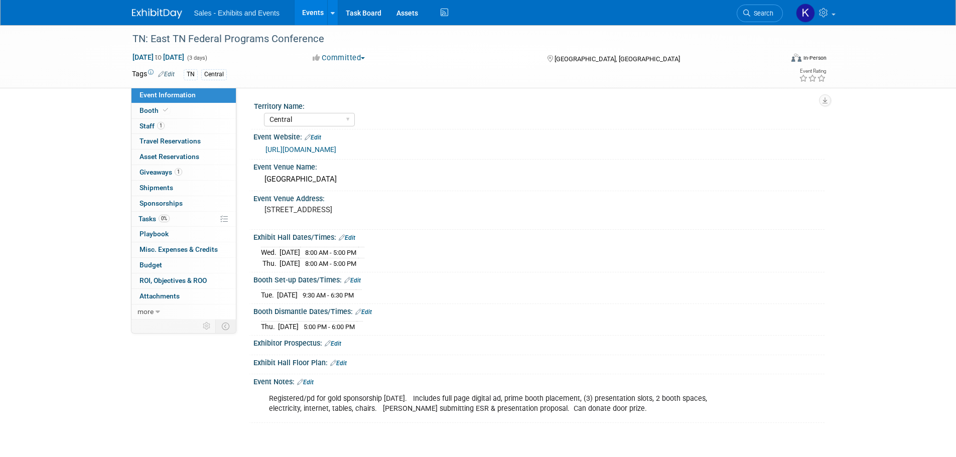
select select "Central"
drag, startPoint x: 156, startPoint y: 11, endPoint x: 182, endPoint y: 21, distance: 27.3
click at [156, 11] on img at bounding box center [157, 14] width 50 height 10
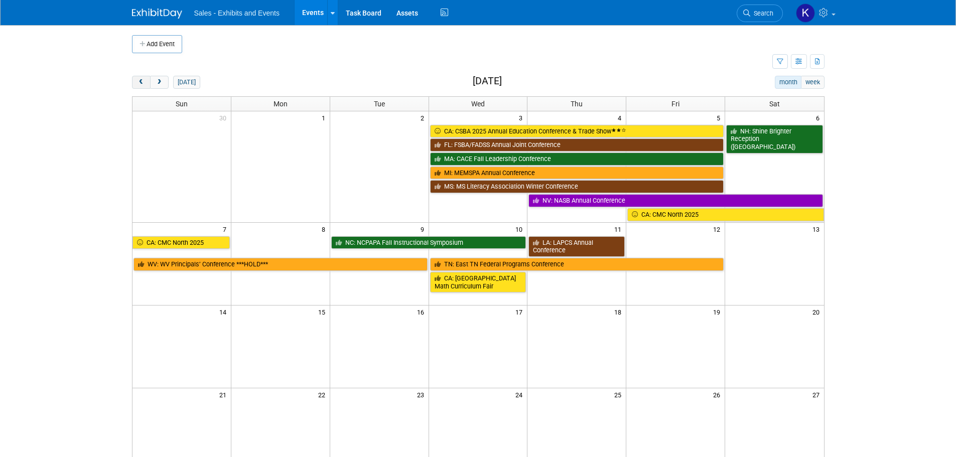
click at [142, 83] on span "prev" at bounding box center [142, 82] width 8 height 7
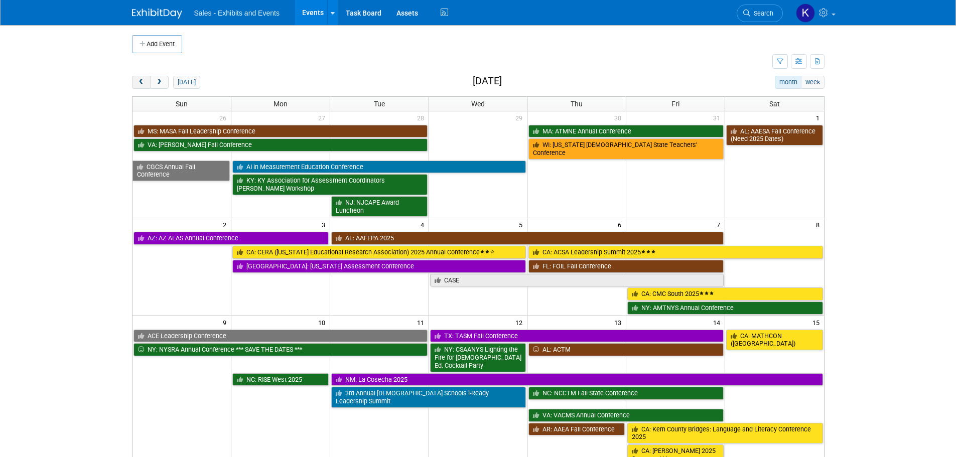
click at [142, 83] on span "prev" at bounding box center [142, 82] width 8 height 7
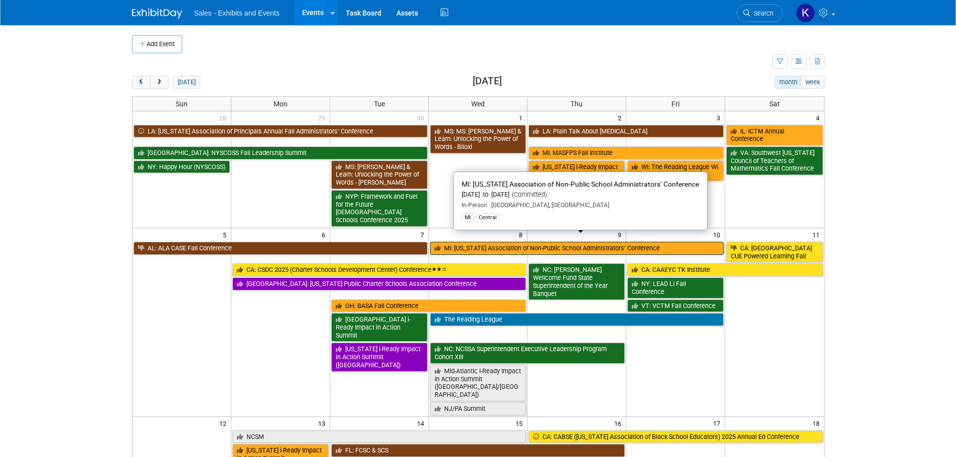
scroll to position [151, 0]
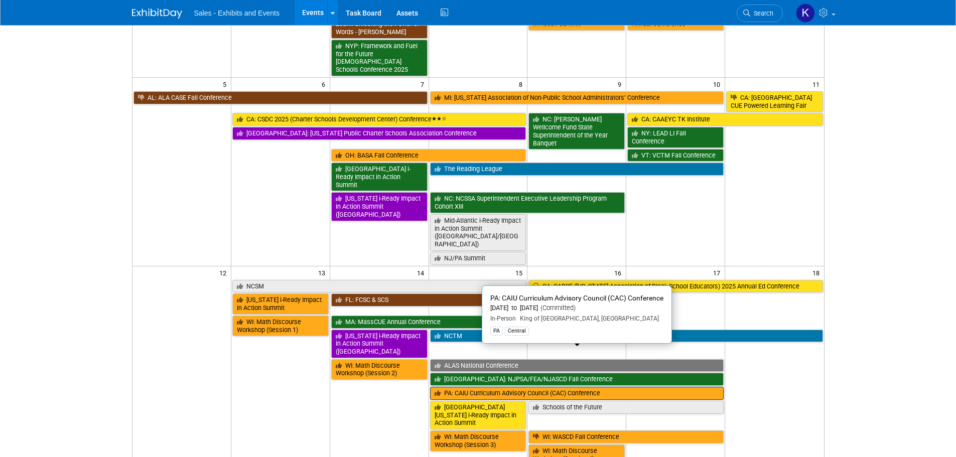
click at [538, 387] on link "PA: CAIU Curriculum Advisory Council (CAC) Conference" at bounding box center [577, 393] width 294 height 13
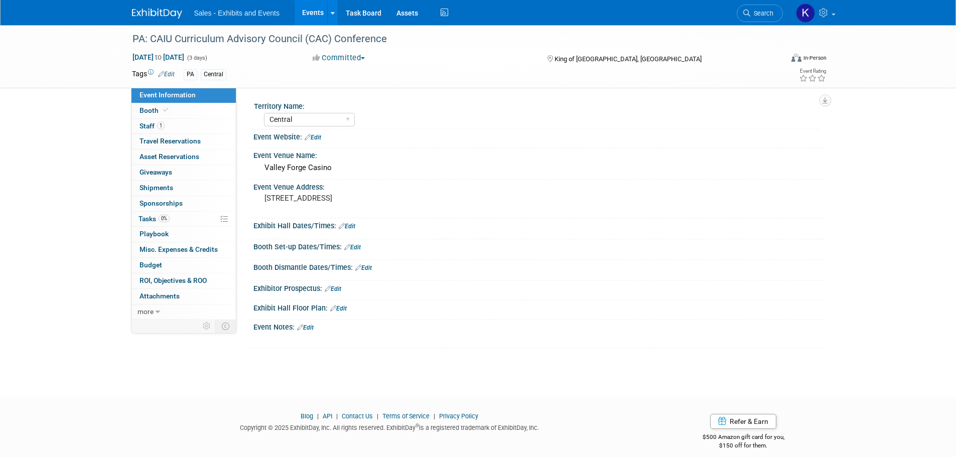
select select "Central"
click at [150, 112] on span "Booth" at bounding box center [155, 110] width 31 height 8
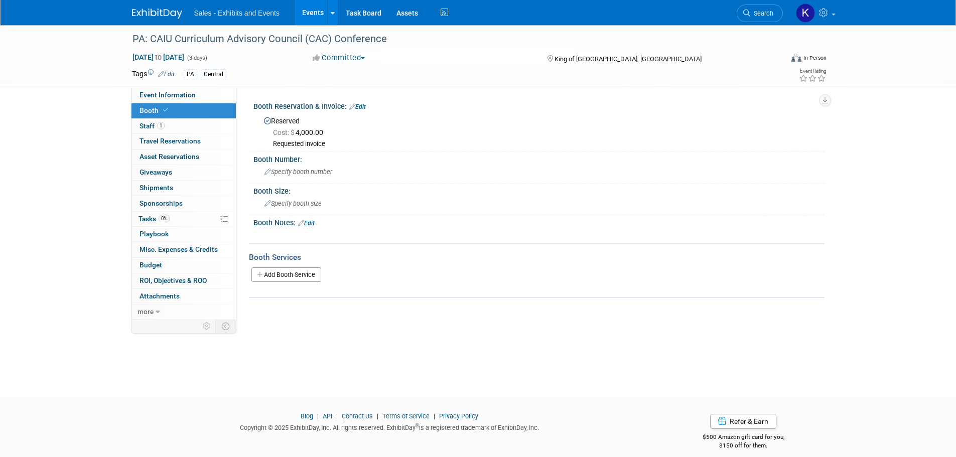
click at [145, 6] on link at bounding box center [163, 9] width 62 height 8
